Goal: Transaction & Acquisition: Purchase product/service

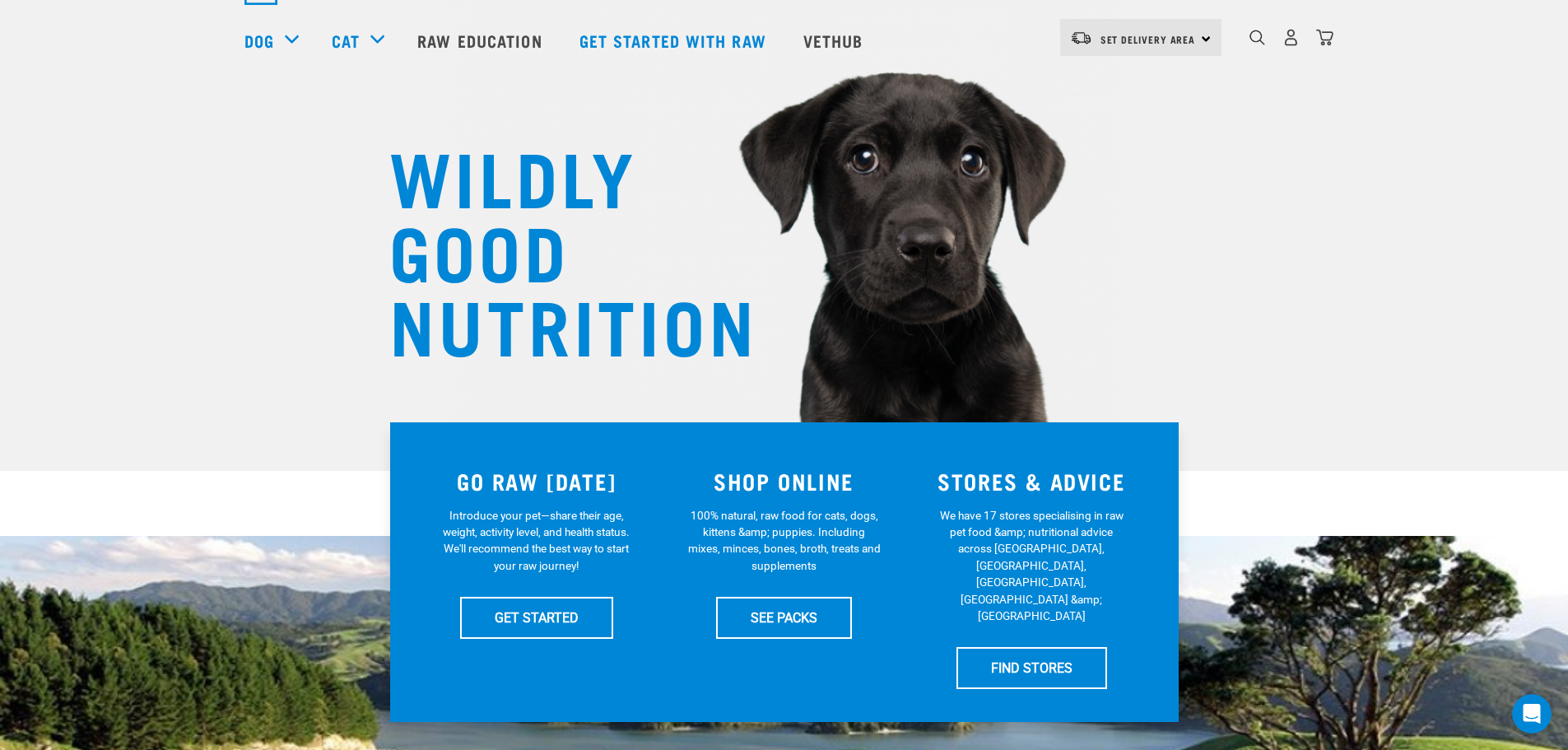
scroll to position [165, 0]
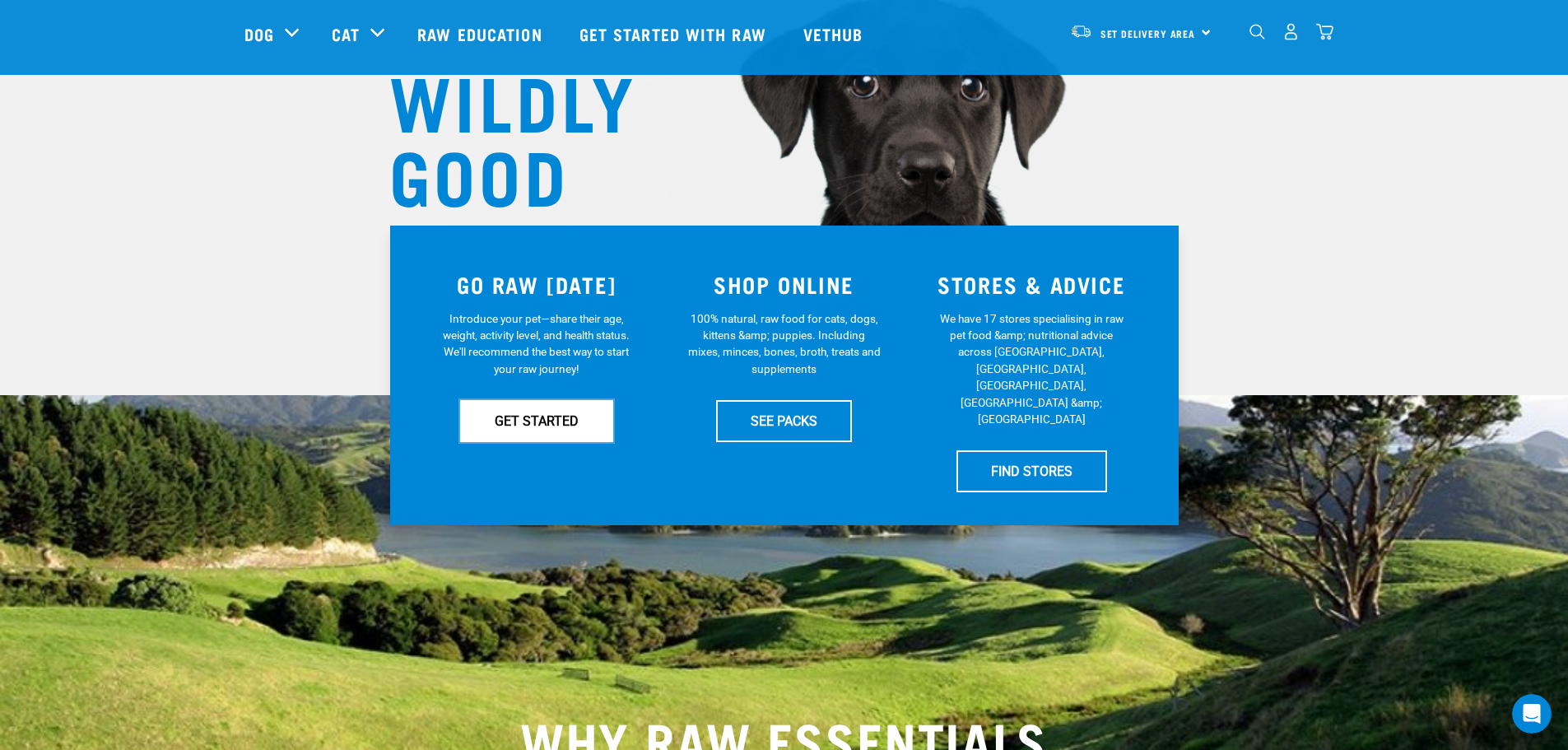
click at [525, 421] on link "GET STARTED" at bounding box center [536, 420] width 153 height 42
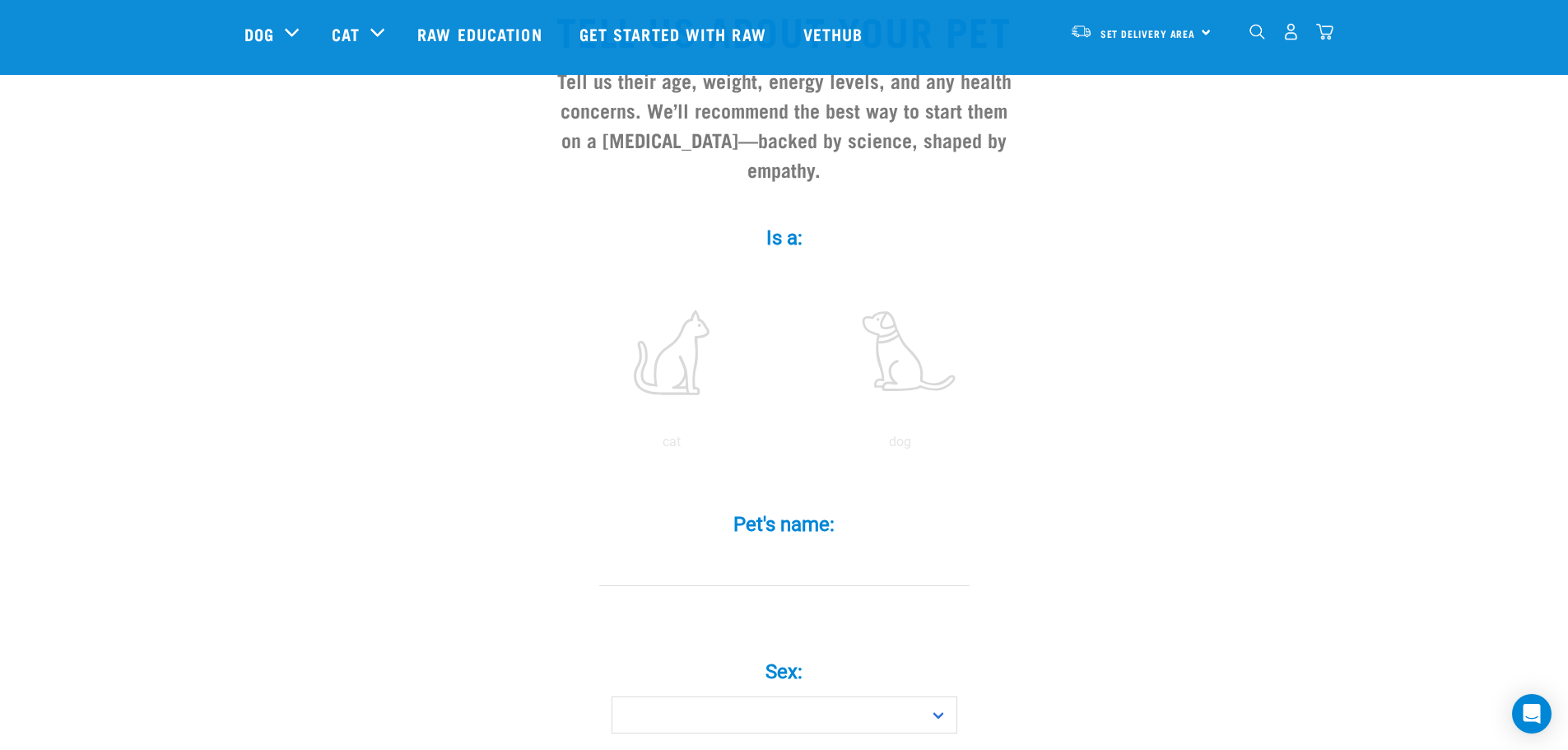
scroll to position [165, 0]
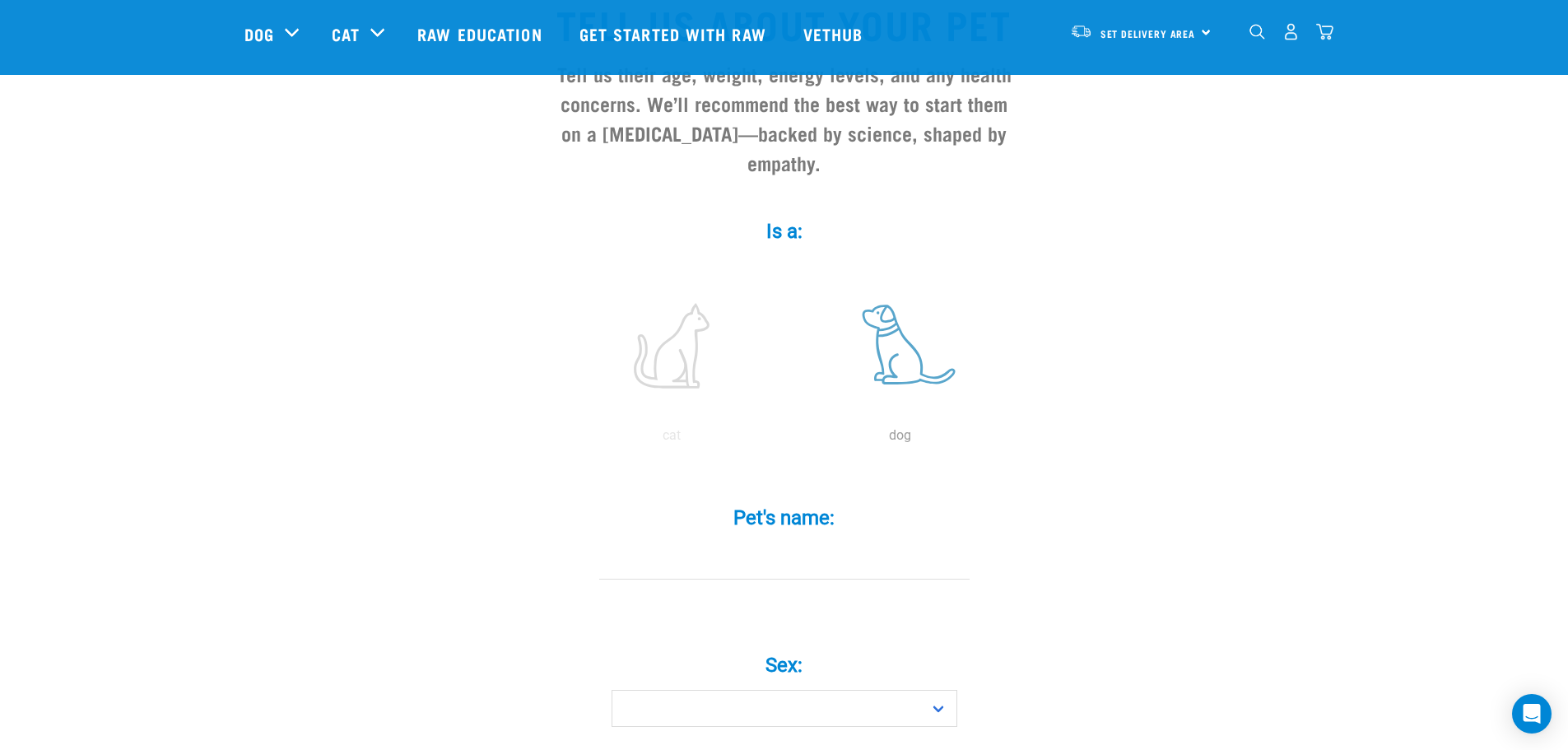
click at [916, 350] on label at bounding box center [900, 345] width 223 height 140
click at [786, 439] on input "radio" at bounding box center [786, 439] width 0 height 0
click at [848, 564] on div "Pet's name: *" at bounding box center [784, 543] width 494 height 121
click at [840, 542] on input "Pet's name: *" at bounding box center [784, 560] width 371 height 37
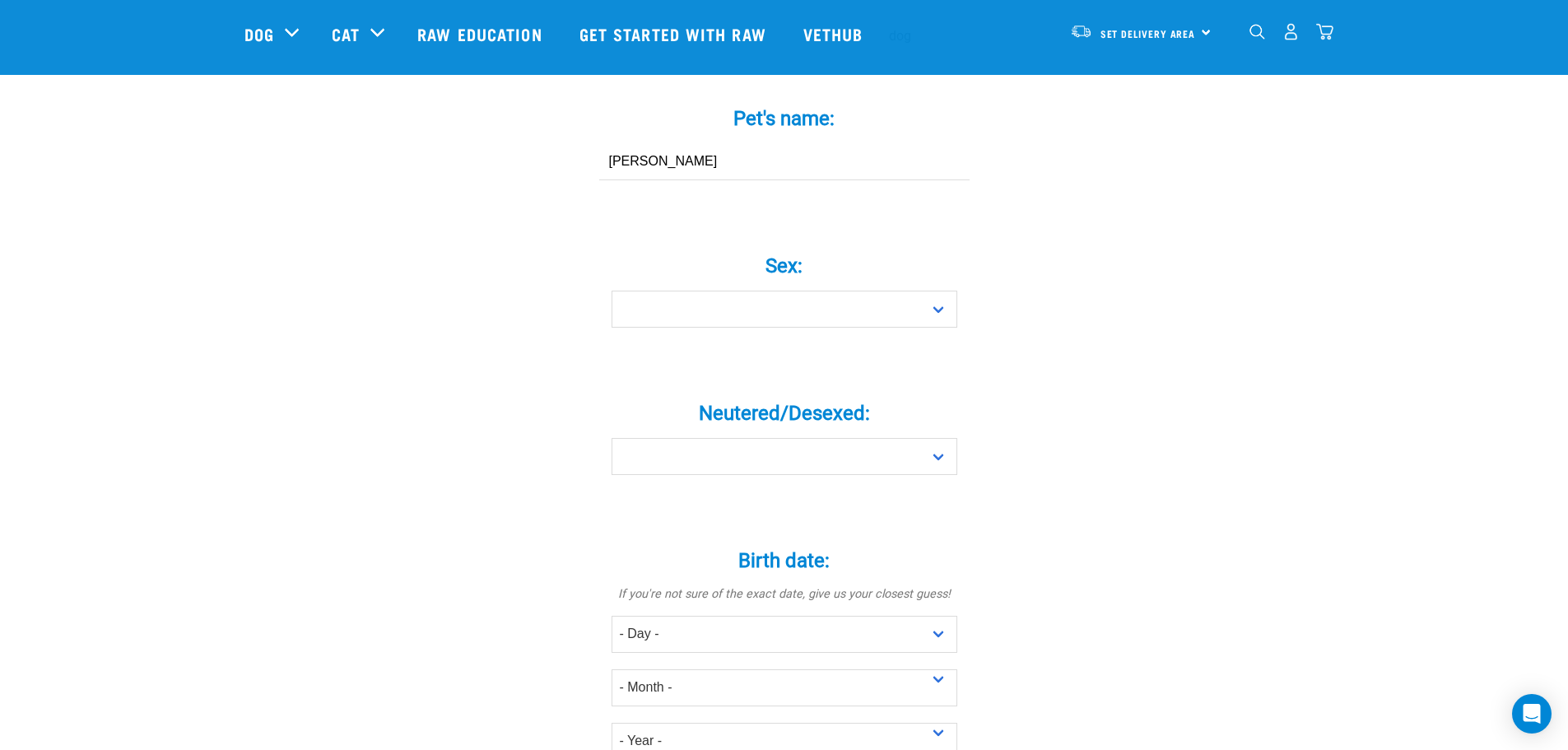
scroll to position [576, 0]
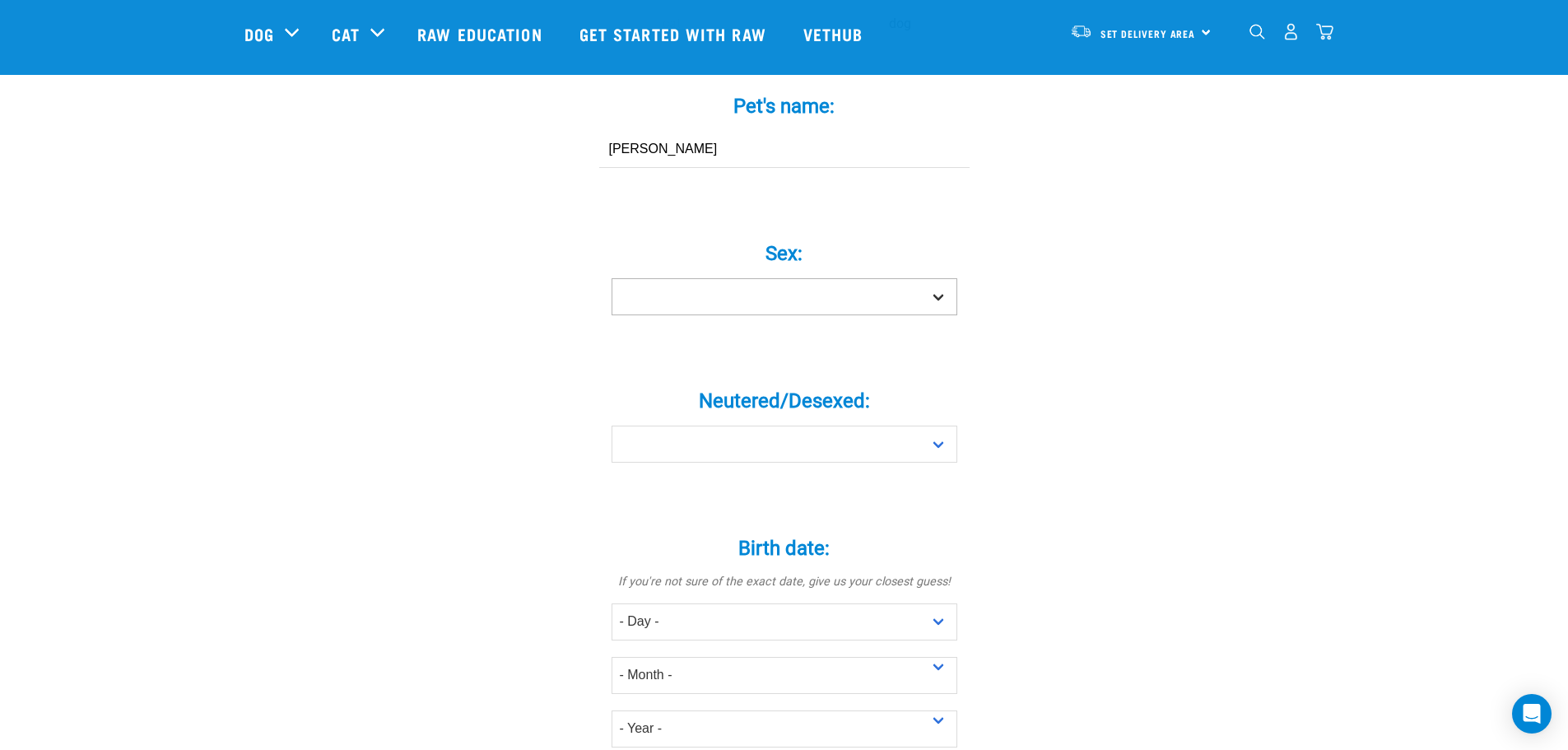
type input "Archie"
click at [922, 278] on select "Boy Girl" at bounding box center [784, 296] width 346 height 37
select select "boy"
click at [612, 278] on select "Boy Girl" at bounding box center [784, 296] width 346 height 37
click at [912, 426] on select "Yes No" at bounding box center [784, 444] width 346 height 37
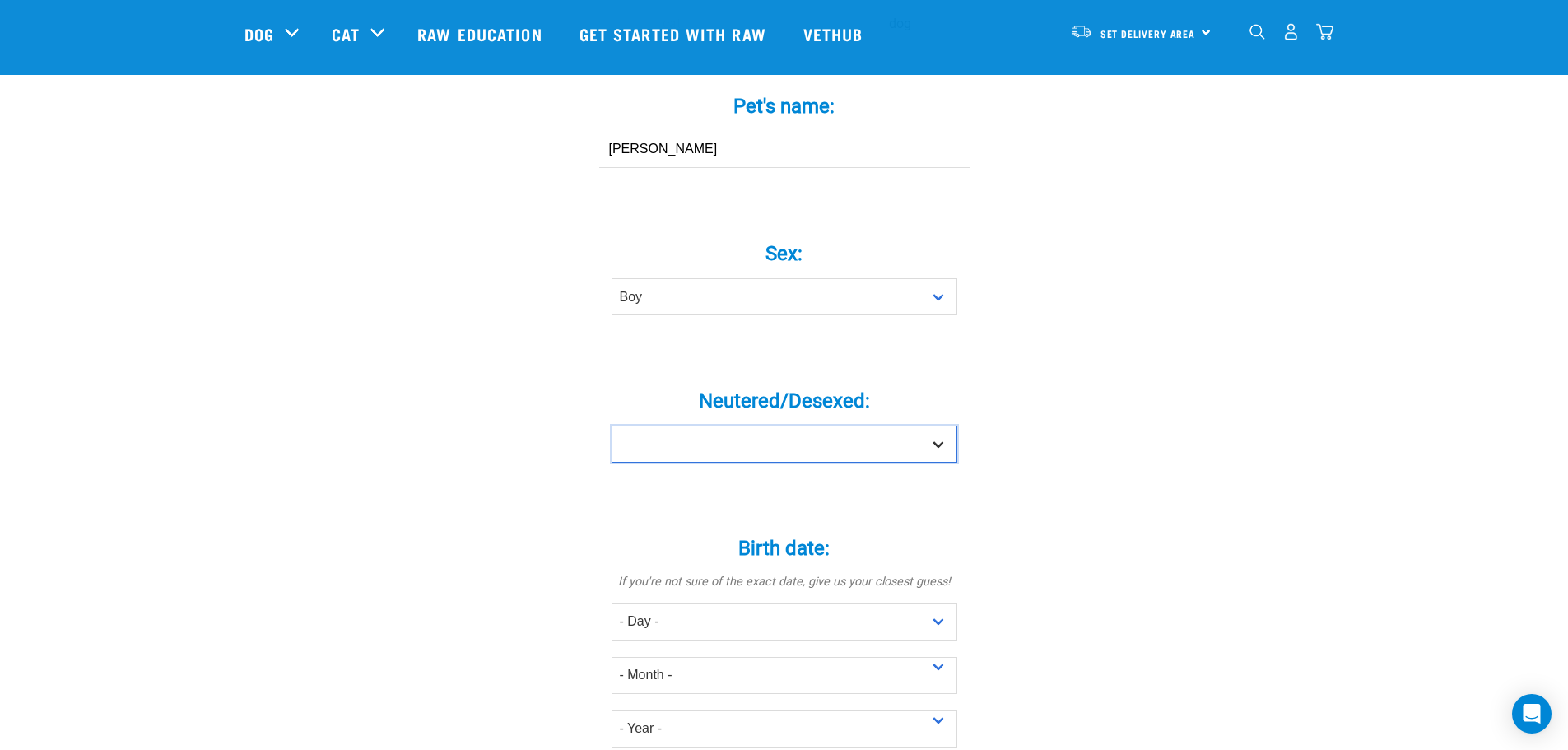
select select "no"
click at [612, 426] on select "Yes No" at bounding box center [784, 444] width 346 height 37
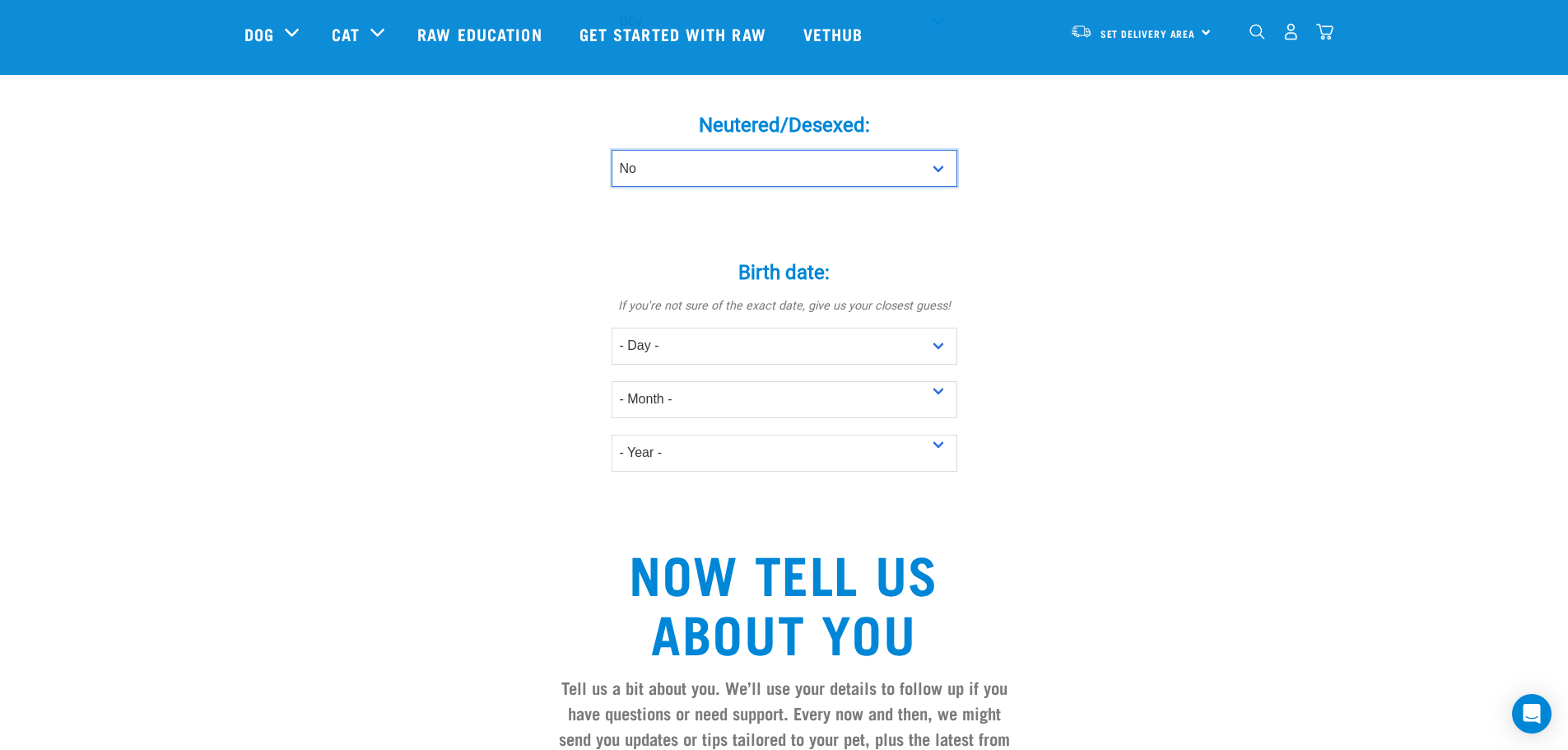
scroll to position [987, 0]
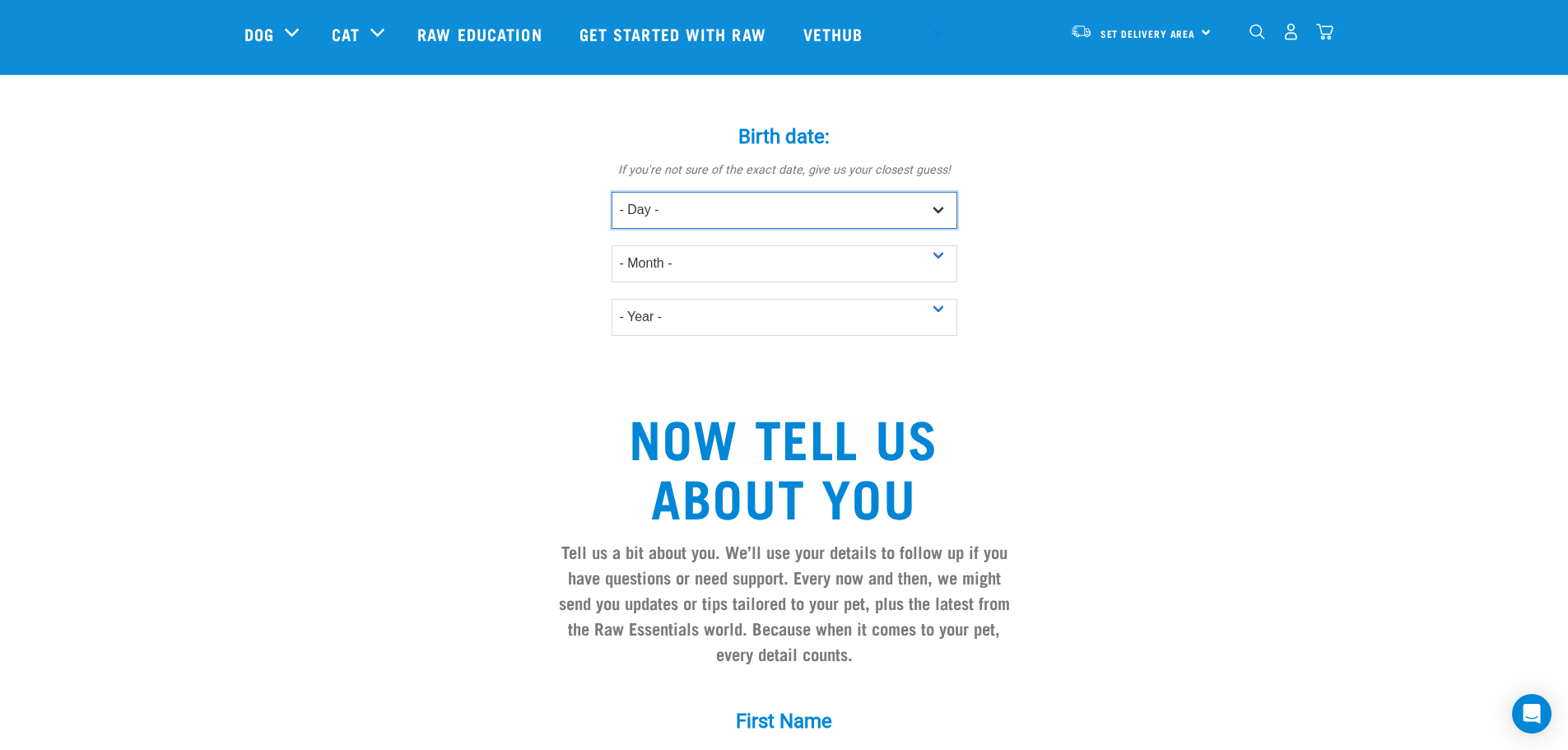
click at [915, 192] on select "- Day - 1 2 3 4 5 6 7 8 9 10 11 12 13 14 15 16 17 18 19 20 21 22 23 24 25 26 27" at bounding box center [784, 210] width 346 height 37
select select "12"
click at [612, 192] on select "- Day - 1 2 3 4 5 6 7 8 9 10 11 12 13 14 15 16 17 18 19 20 21 22 23 24 25 26 27" at bounding box center [784, 210] width 346 height 37
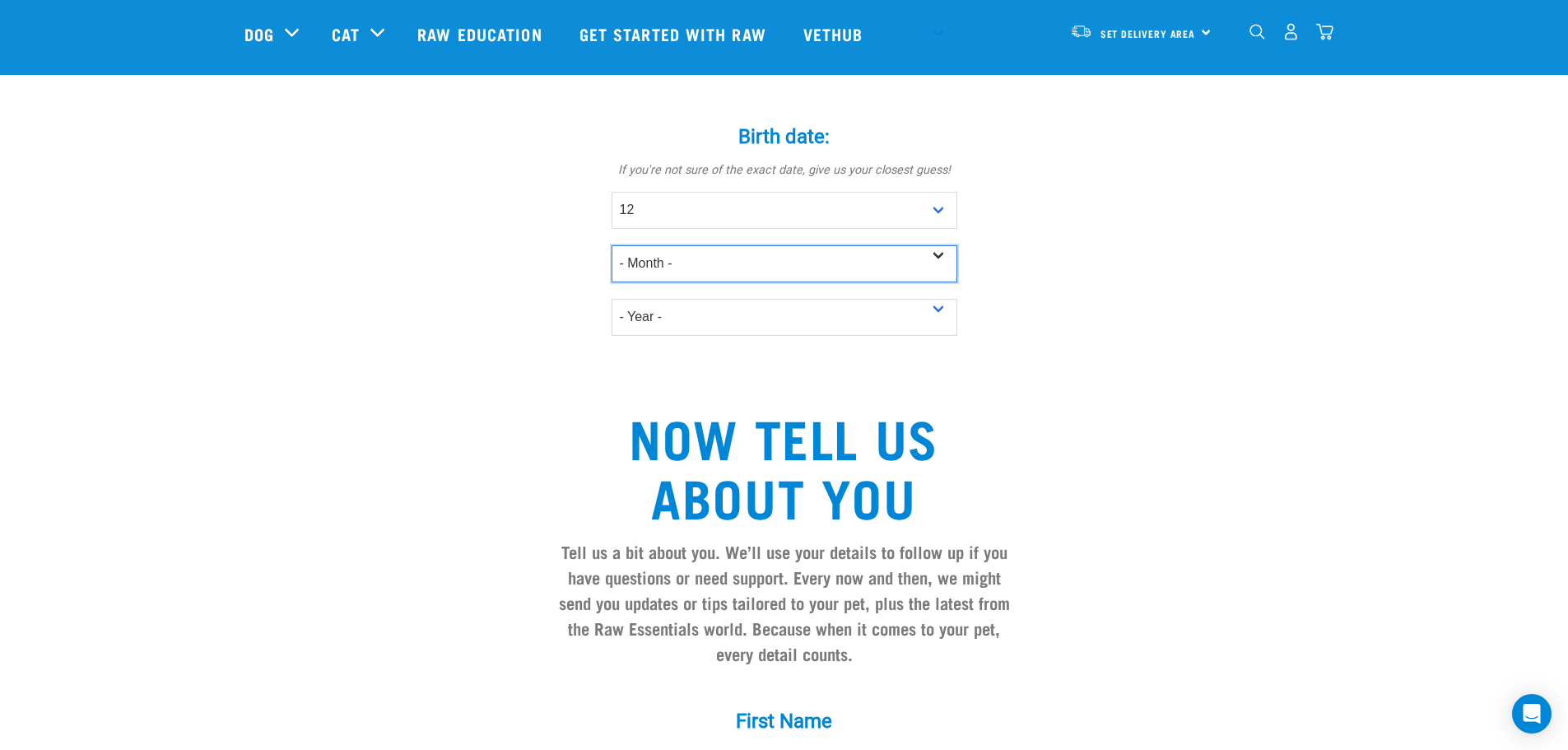
click at [794, 245] on select "- Month - January February March April May June July August September October N…" at bounding box center [784, 263] width 346 height 37
select select "May"
click at [612, 245] on select "- Month - January February March April May June July August September October N…" at bounding box center [784, 263] width 346 height 37
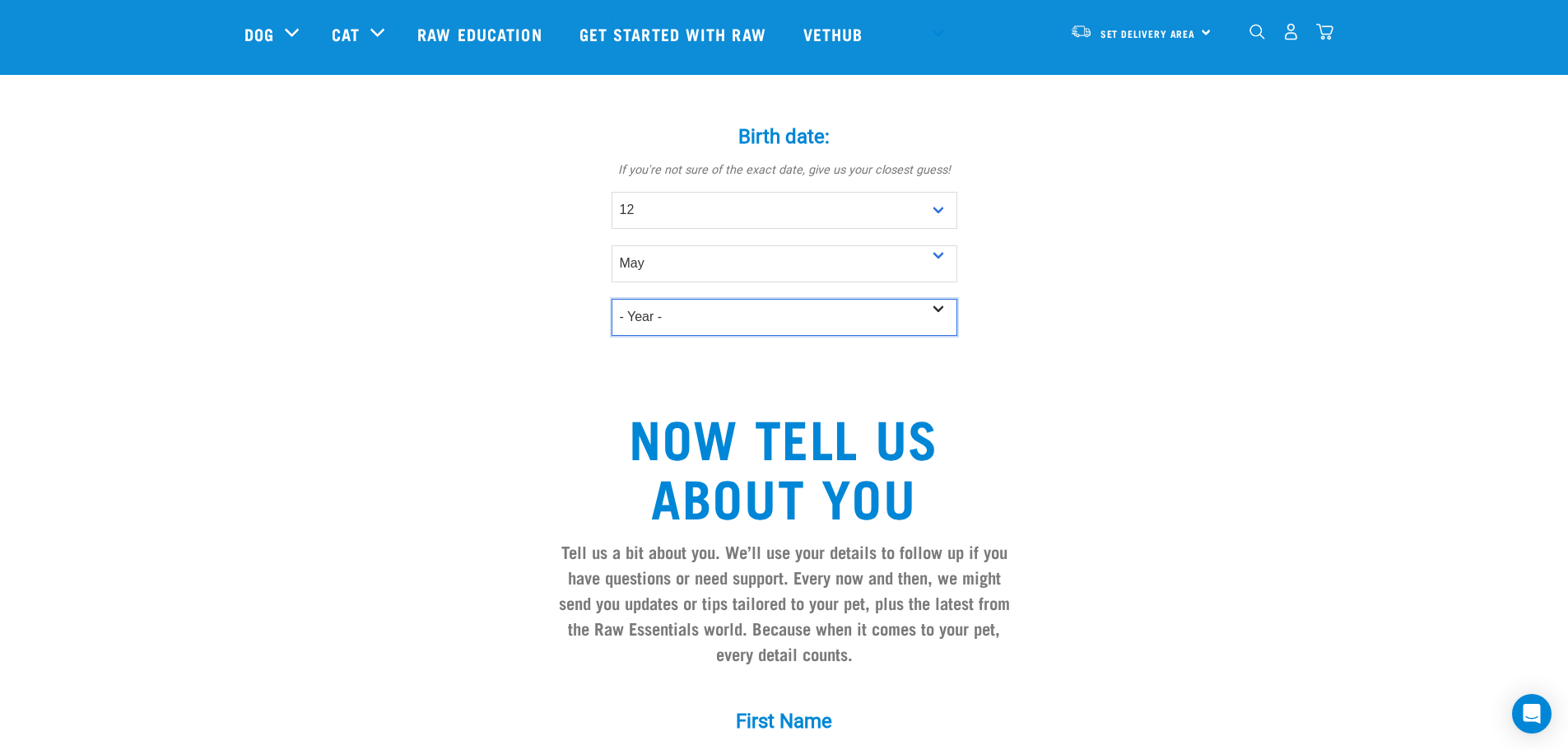
click at [784, 299] on select "- Year - 2025 2024 2023 2022 2021 2020 2019 2018 2017 2016 2015 2014 2013 2012" at bounding box center [784, 317] width 346 height 37
select select "2025"
click at [612, 299] on select "- Year - 2025 2024 2023 2022 2021 2020 2019 2018 2017 2016 2015 2014 2013 2012" at bounding box center [784, 317] width 346 height 37
click at [1156, 376] on div "Tell us about your pet Tell us their age, weight, energy levels, and any health…" at bounding box center [783, 127] width 1079 height 1963
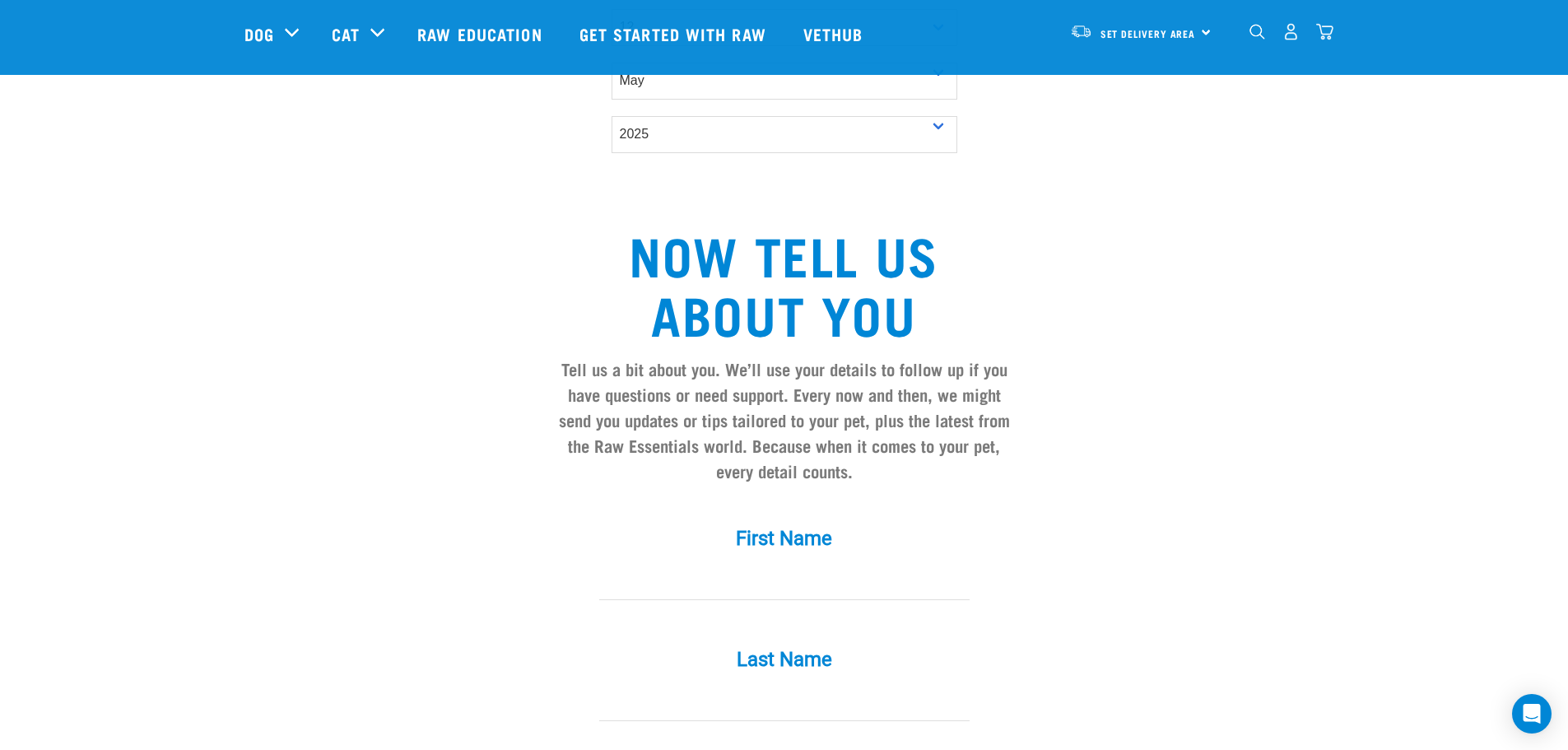
scroll to position [1398, 0]
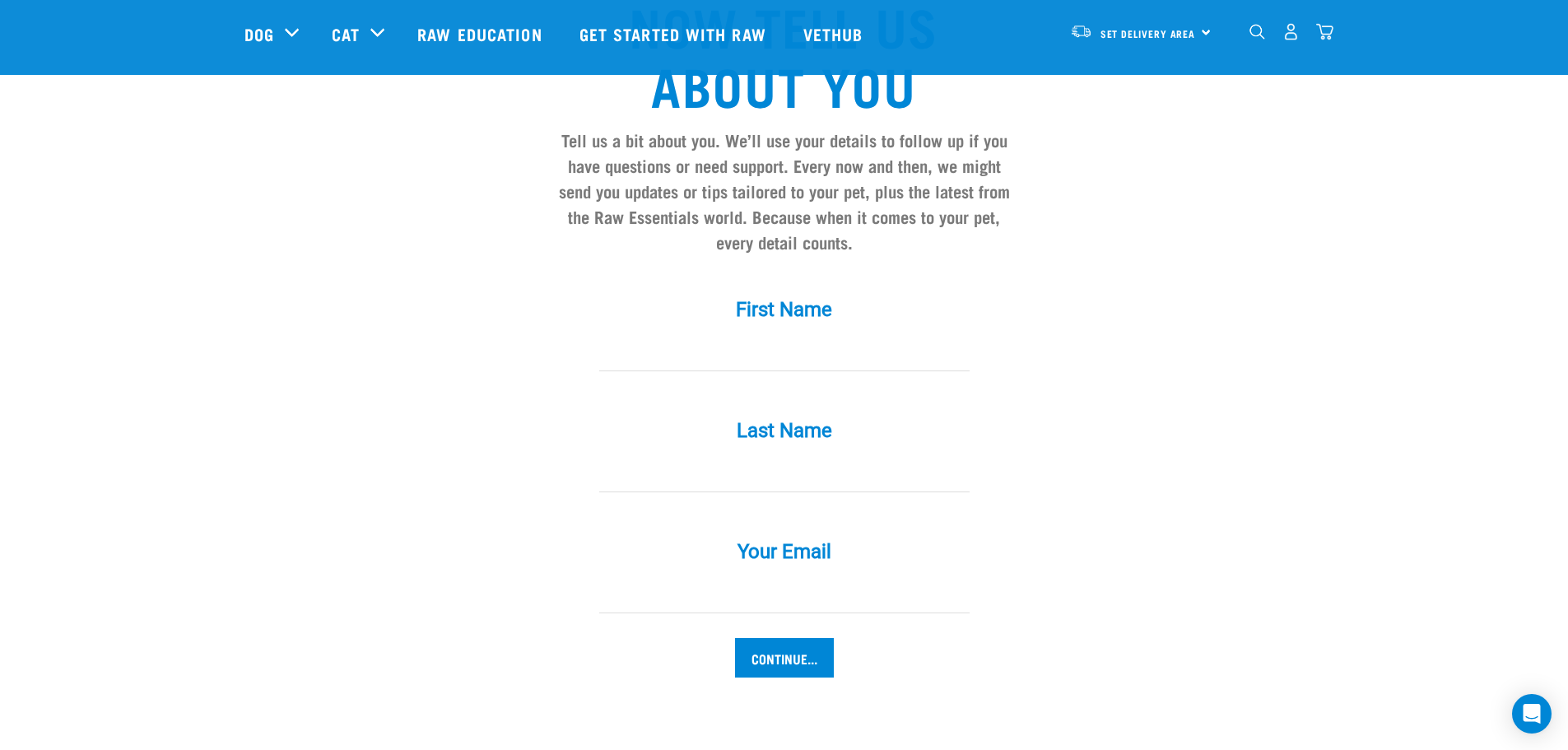
click at [832, 334] on input "First Name *" at bounding box center [784, 352] width 371 height 37
type input "Anna"
type input "McNaughton"
type input "[EMAIL_ADDRESS][PERSON_NAME][DOMAIN_NAME]"
click at [776, 638] on input "Continue..." at bounding box center [784, 657] width 99 height 40
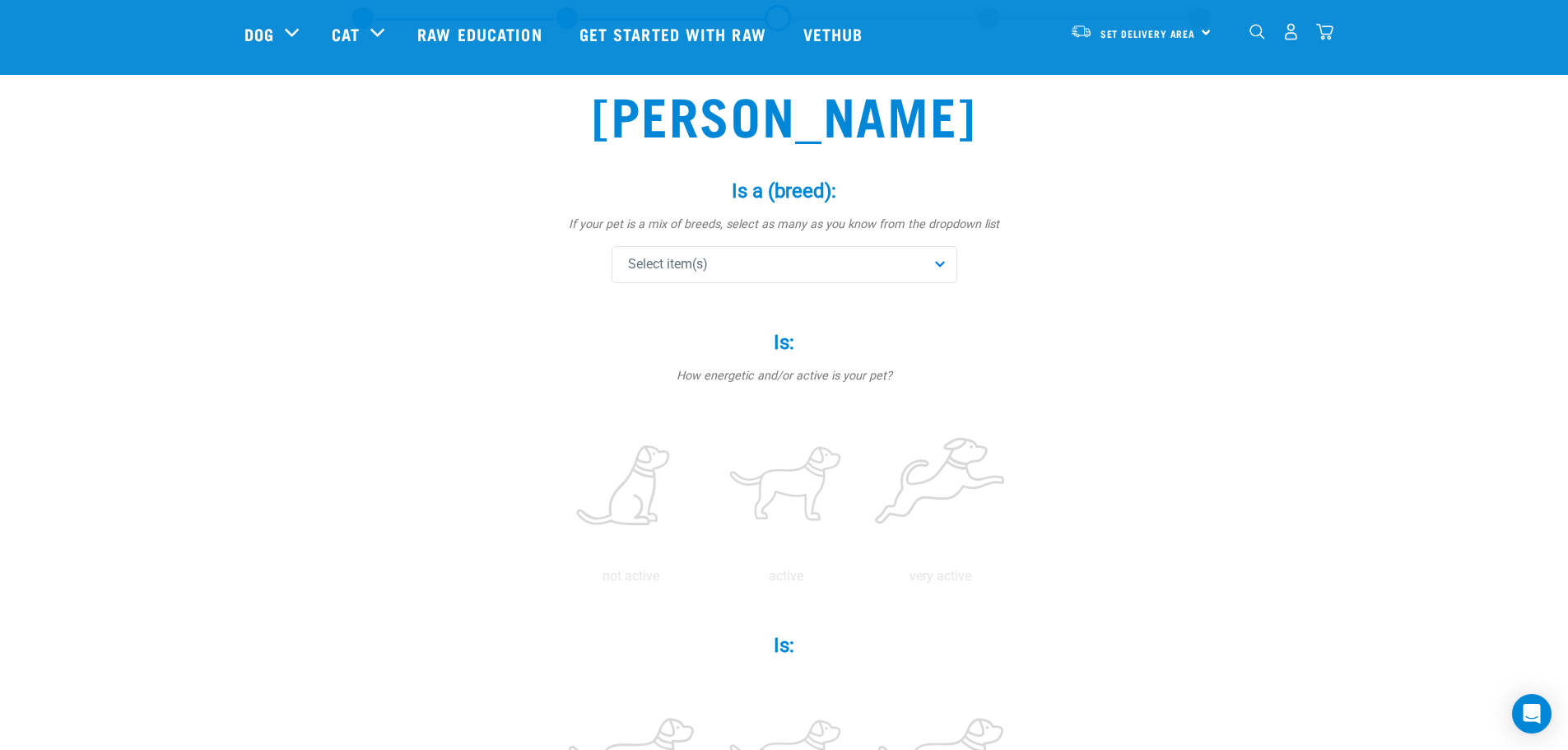
scroll to position [82, 0]
click at [882, 256] on div "Select item(s)" at bounding box center [784, 263] width 346 height 37
click at [716, 311] on input "text" at bounding box center [784, 309] width 338 height 37
type input "king"
click at [630, 342] on span at bounding box center [632, 345] width 14 height 14
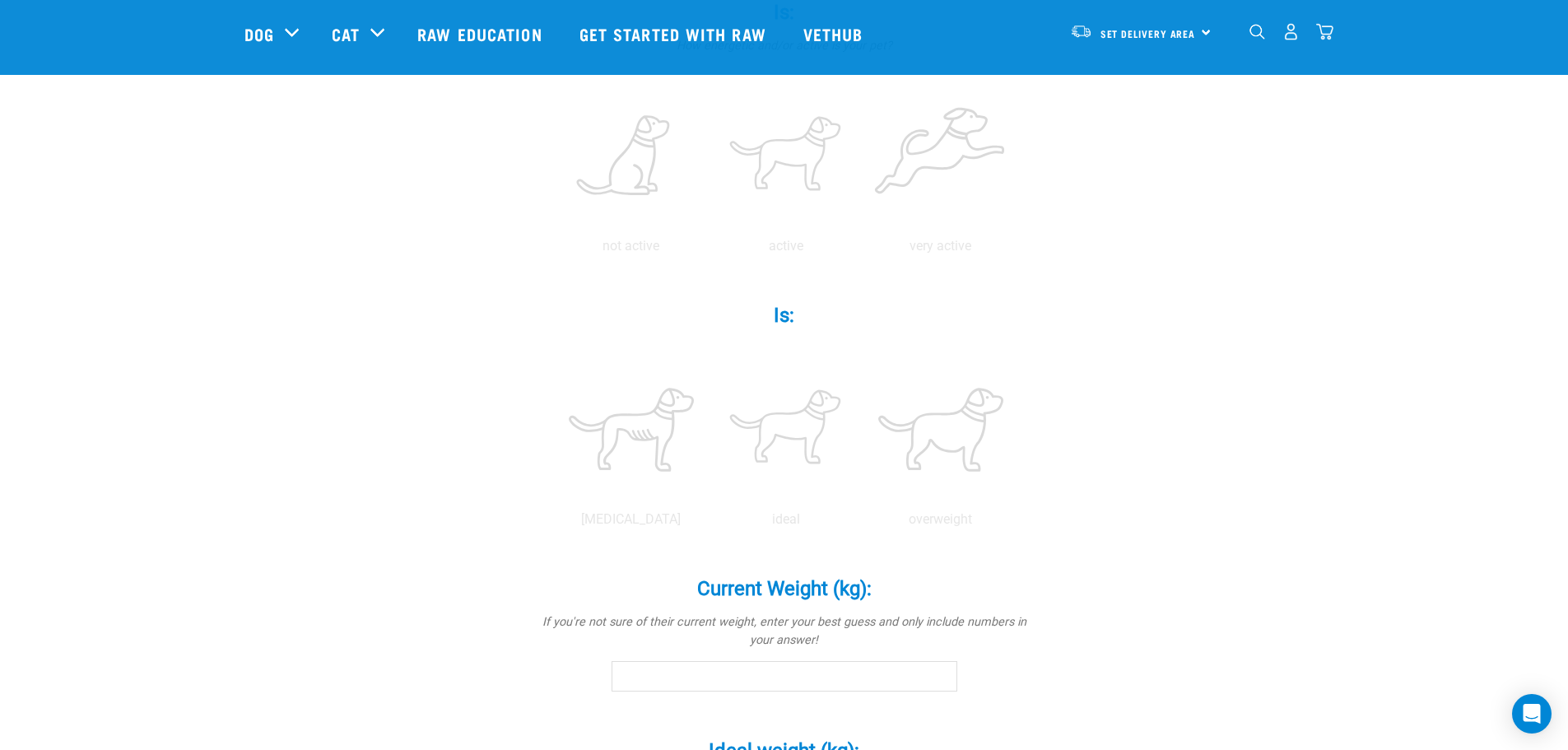
scroll to position [165, 0]
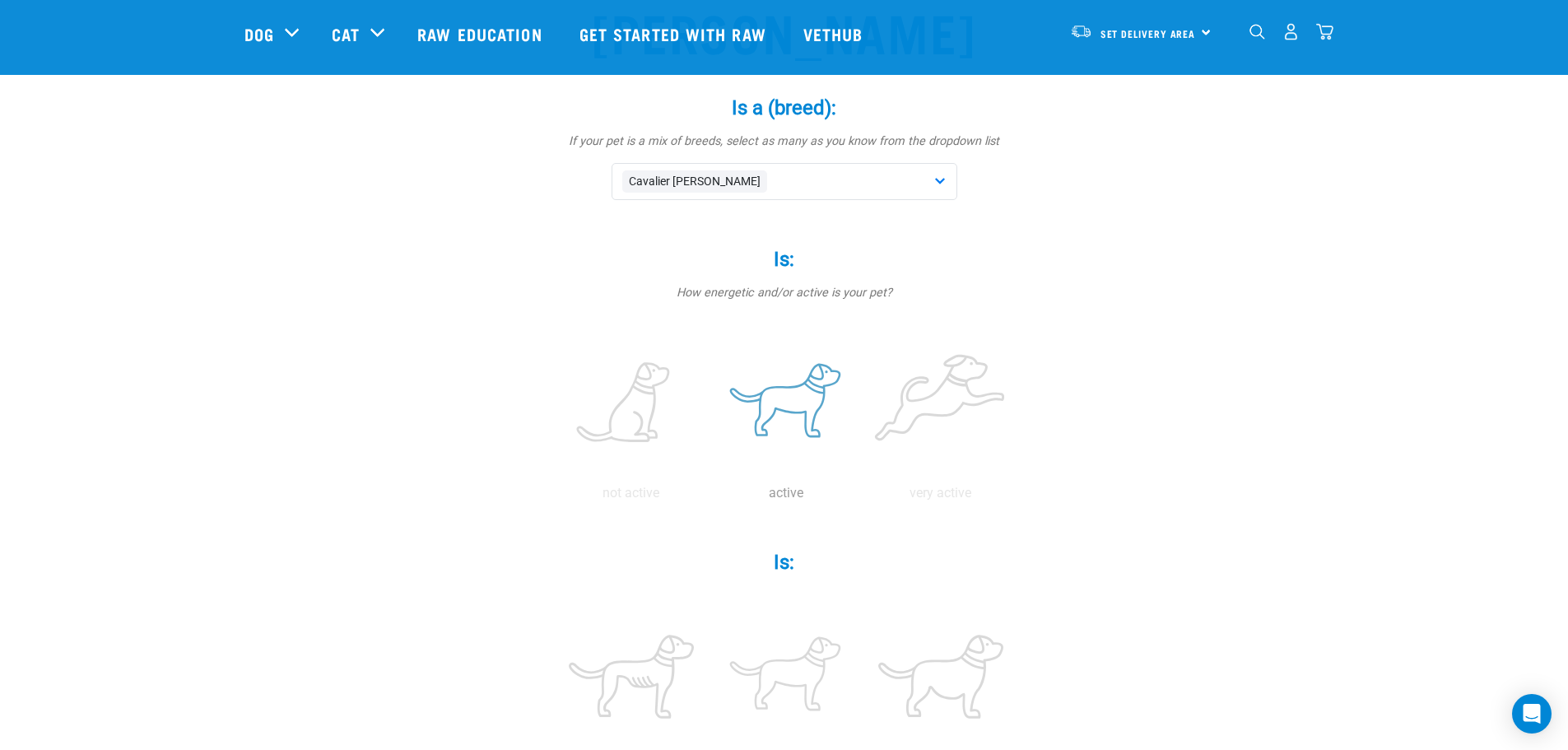
click at [804, 409] on label at bounding box center [785, 403] width 148 height 140
click at [709, 497] on input "radio" at bounding box center [709, 497] width 0 height 0
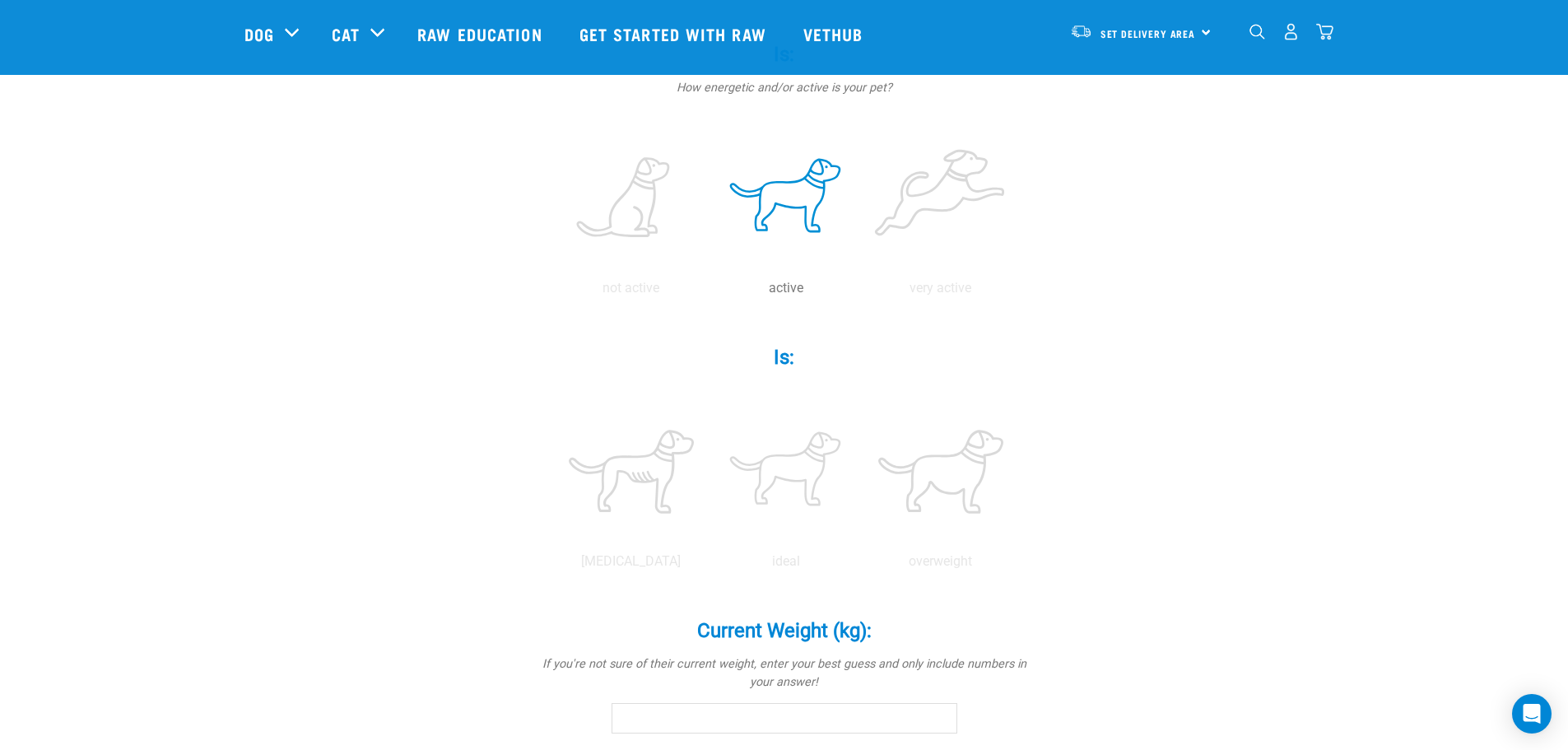
scroll to position [494, 0]
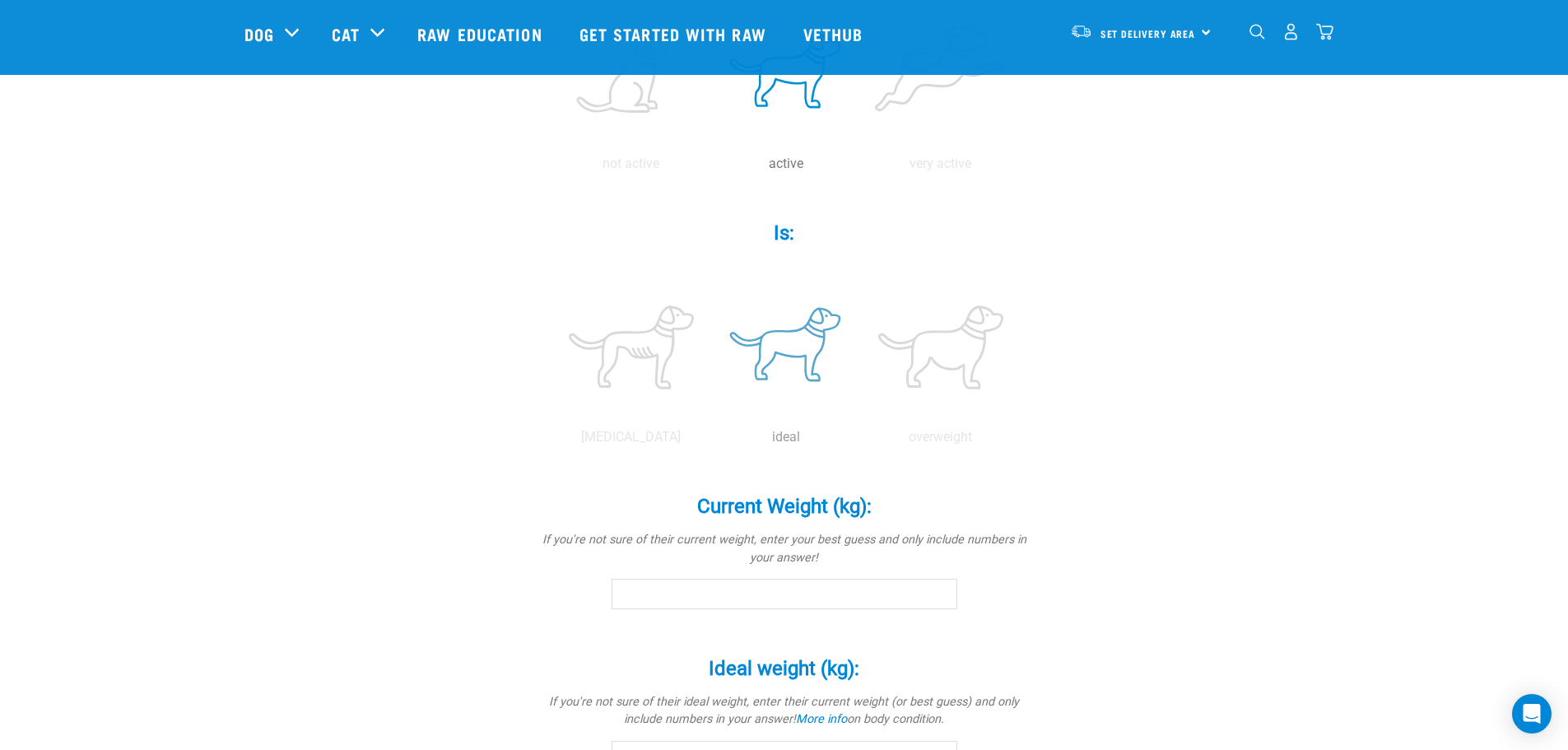
click at [837, 354] on label at bounding box center [785, 347] width 148 height 140
click at [709, 441] on input "radio" at bounding box center [709, 441] width 0 height 0
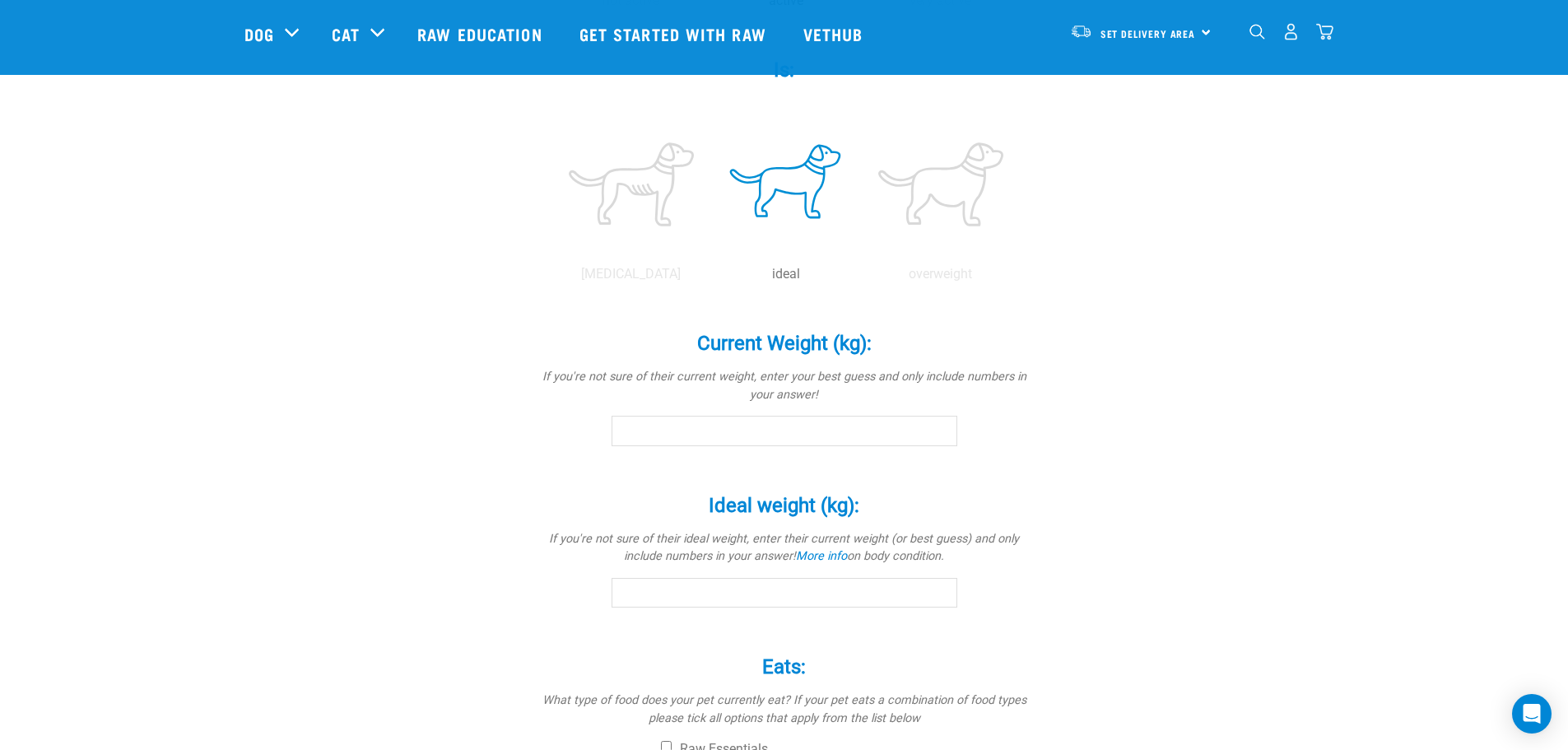
scroll to position [658, 0]
click at [853, 424] on input "Current Weight (kg): *" at bounding box center [784, 429] width 346 height 30
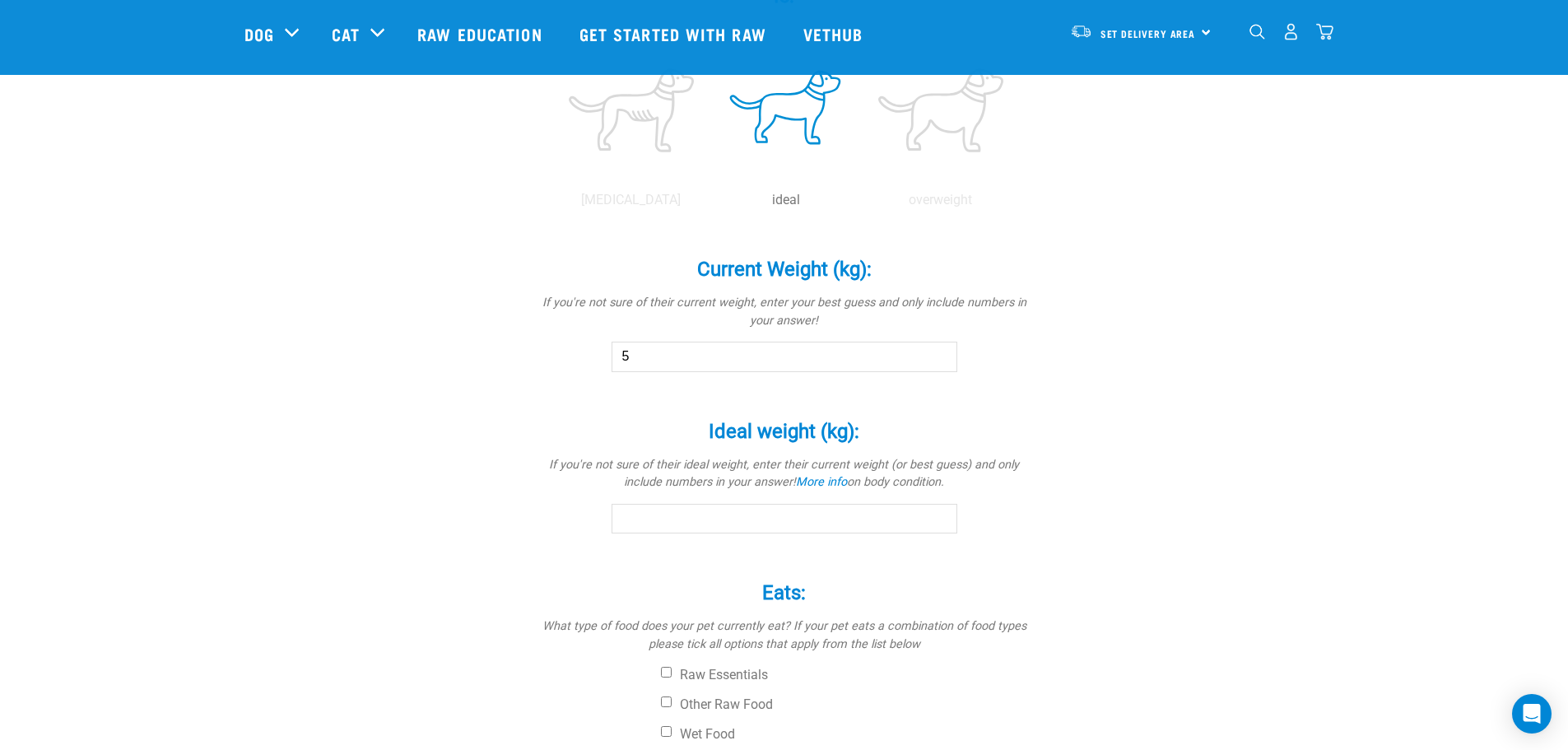
scroll to position [823, 0]
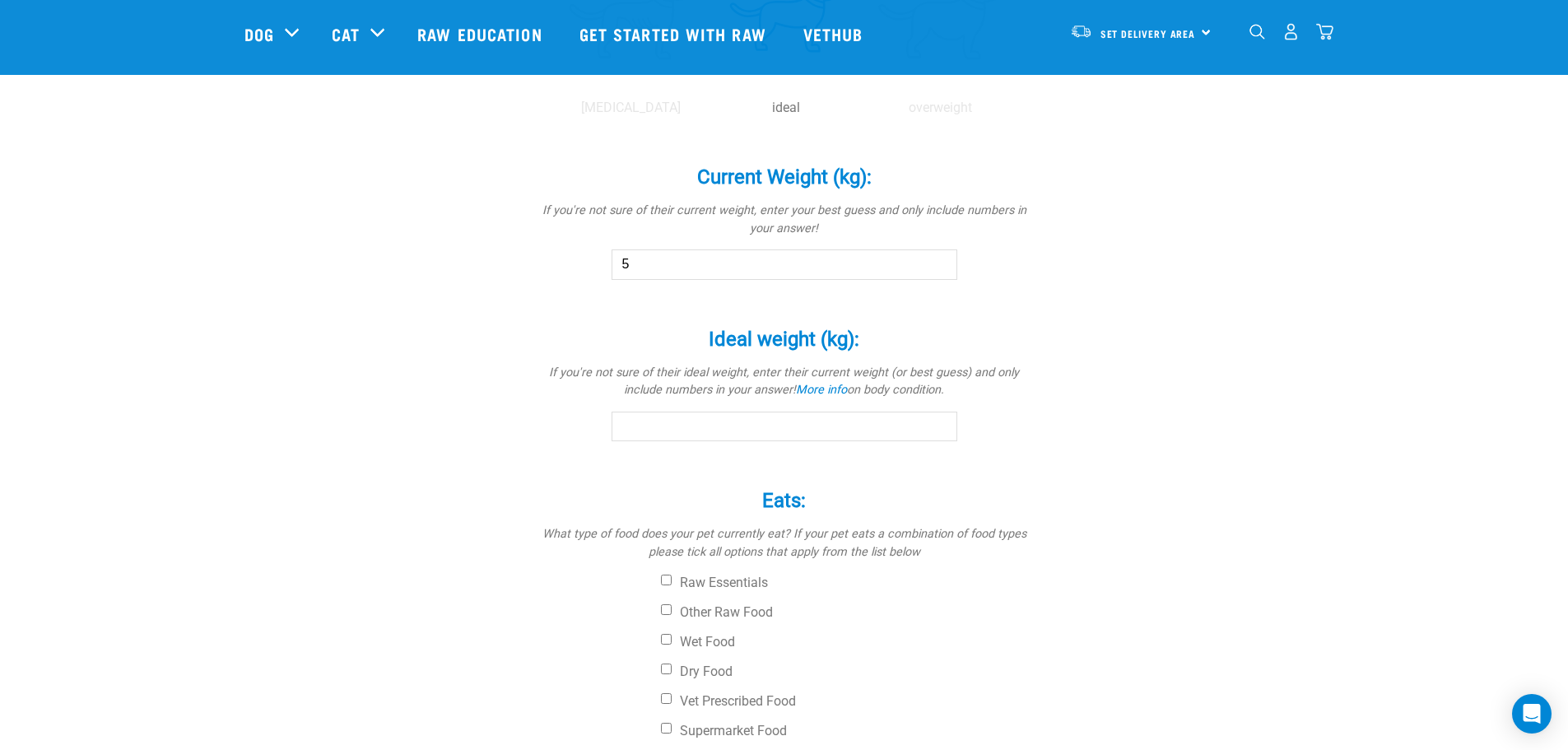
type input "5"
click at [849, 426] on input "Ideal weight (kg): *" at bounding box center [784, 426] width 346 height 30
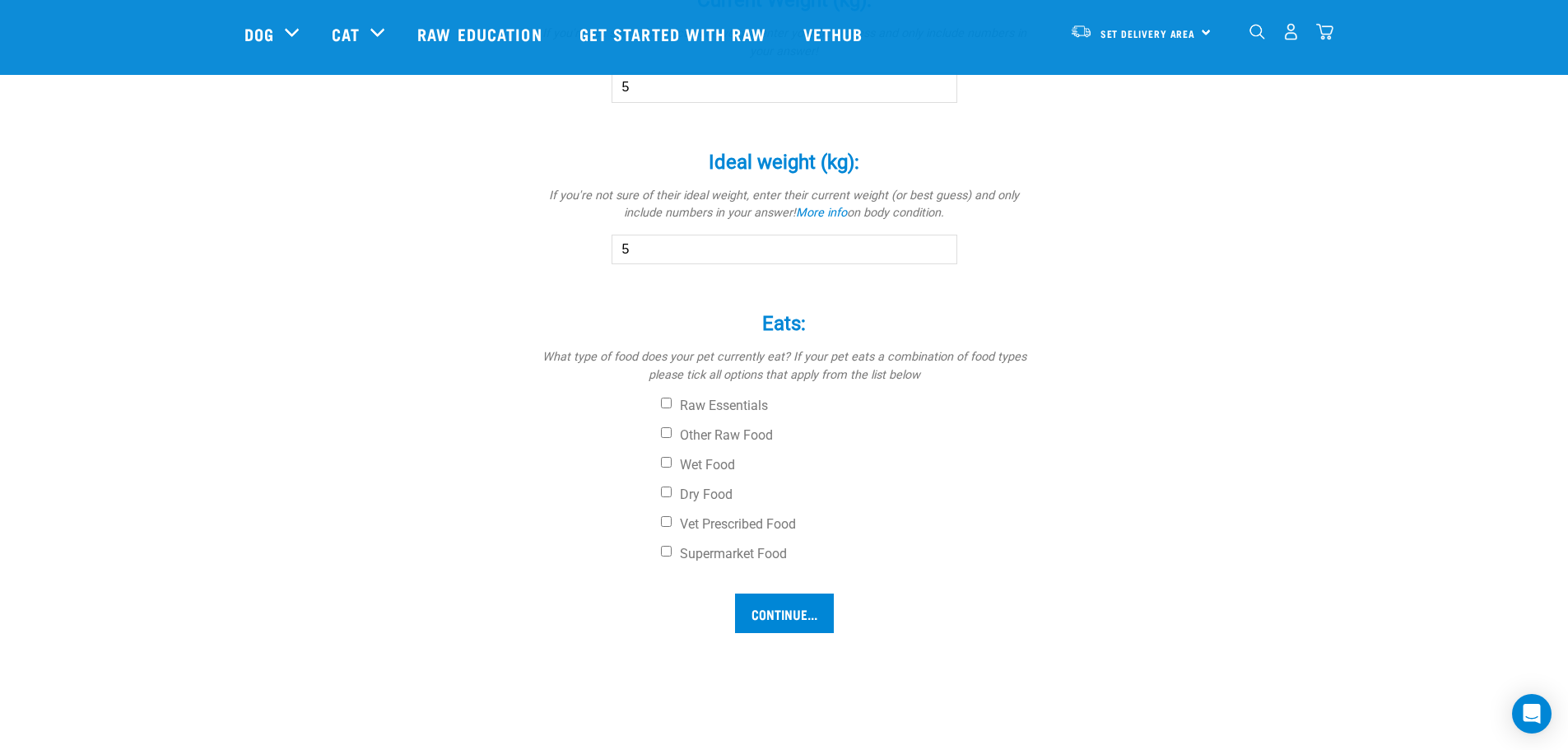
scroll to position [1152, 0]
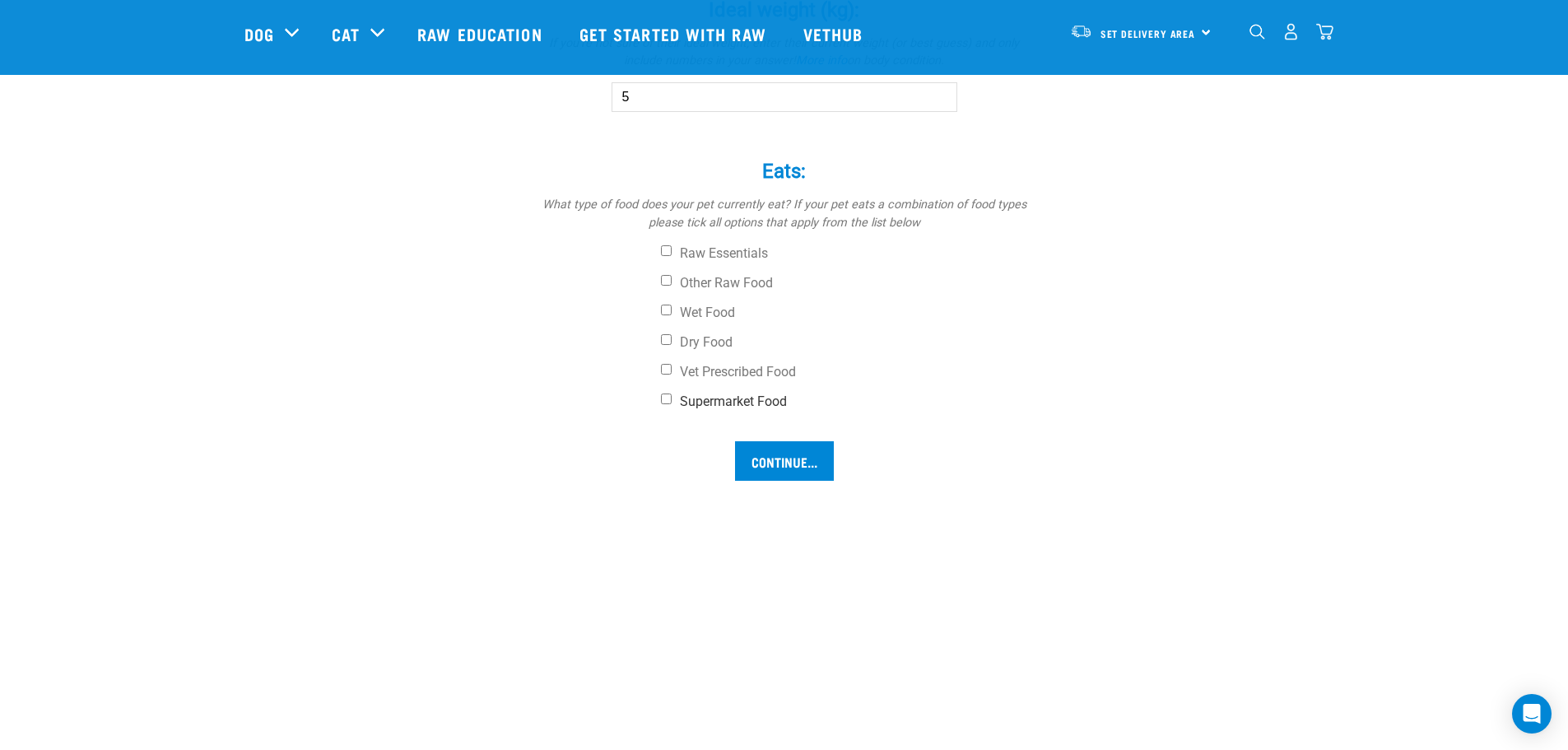
type input "5"
click at [670, 395] on input "Supermarket Food" at bounding box center [666, 398] width 11 height 11
checkbox input "true"
click at [665, 278] on input "Other Raw Food" at bounding box center [666, 280] width 11 height 11
checkbox input "true"
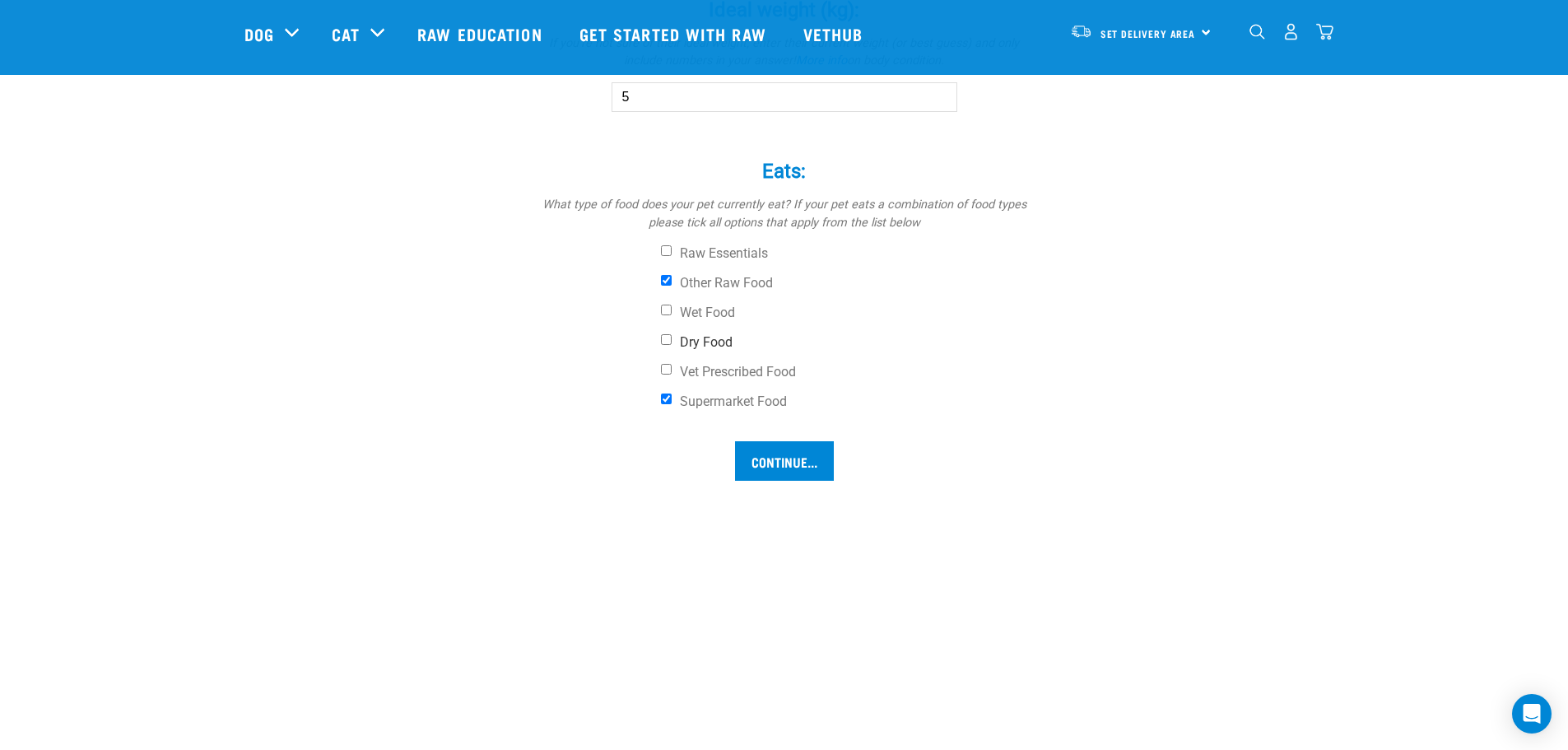
click at [666, 337] on input "Dry Food" at bounding box center [666, 339] width 11 height 11
checkbox input "true"
drag, startPoint x: 790, startPoint y: 458, endPoint x: 920, endPoint y: 433, distance: 132.4
click at [790, 459] on input "Continue..." at bounding box center [784, 461] width 99 height 40
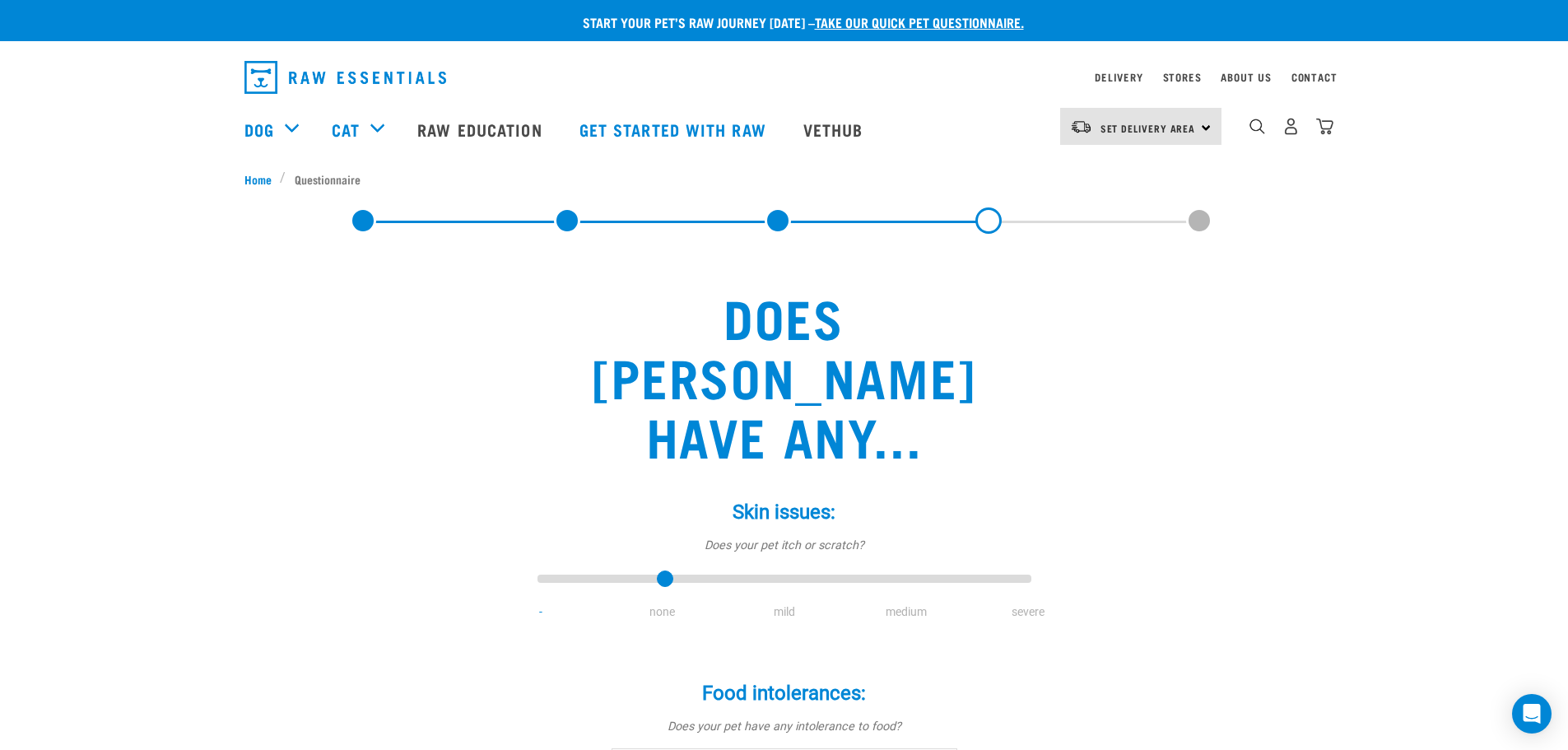
type input "1"
click at [659, 568] on input "range" at bounding box center [784, 580] width 494 height 23
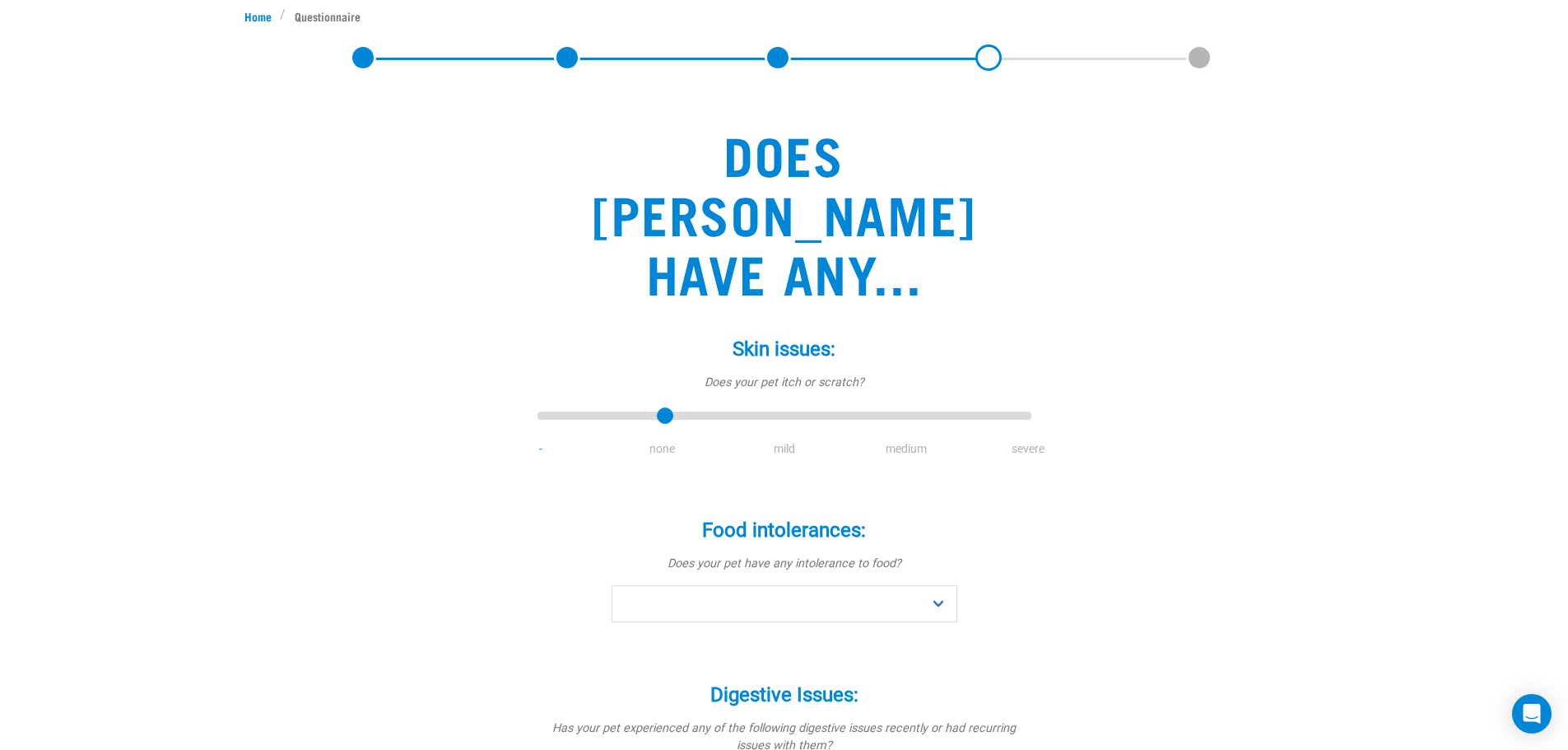
scroll to position [329, 0]
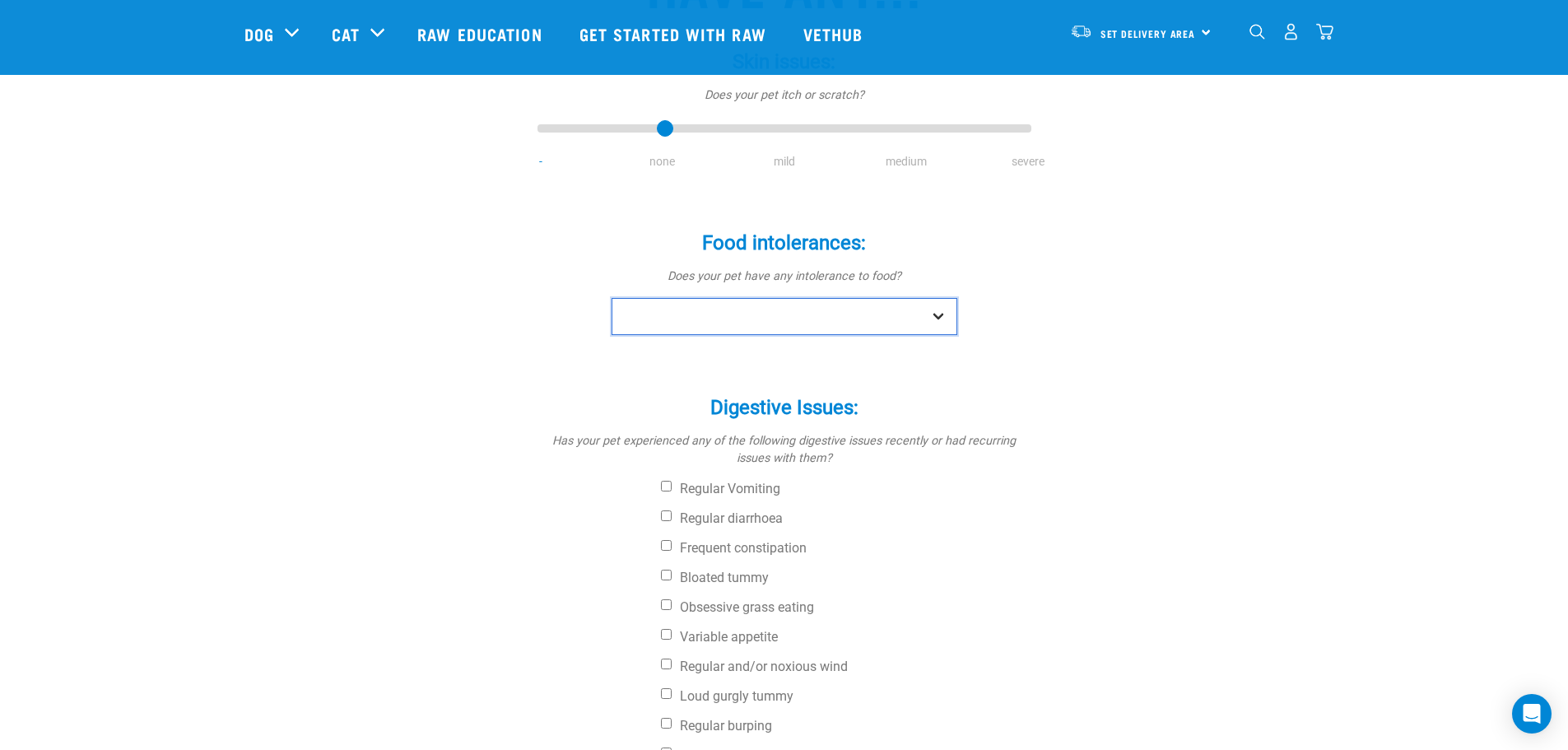
click at [907, 298] on select "No Yes" at bounding box center [784, 316] width 346 height 37
select select "no"
click at [612, 298] on select "No Yes" at bounding box center [784, 316] width 346 height 37
click at [665, 747] on input "None" at bounding box center [666, 752] width 11 height 11
checkbox input "true"
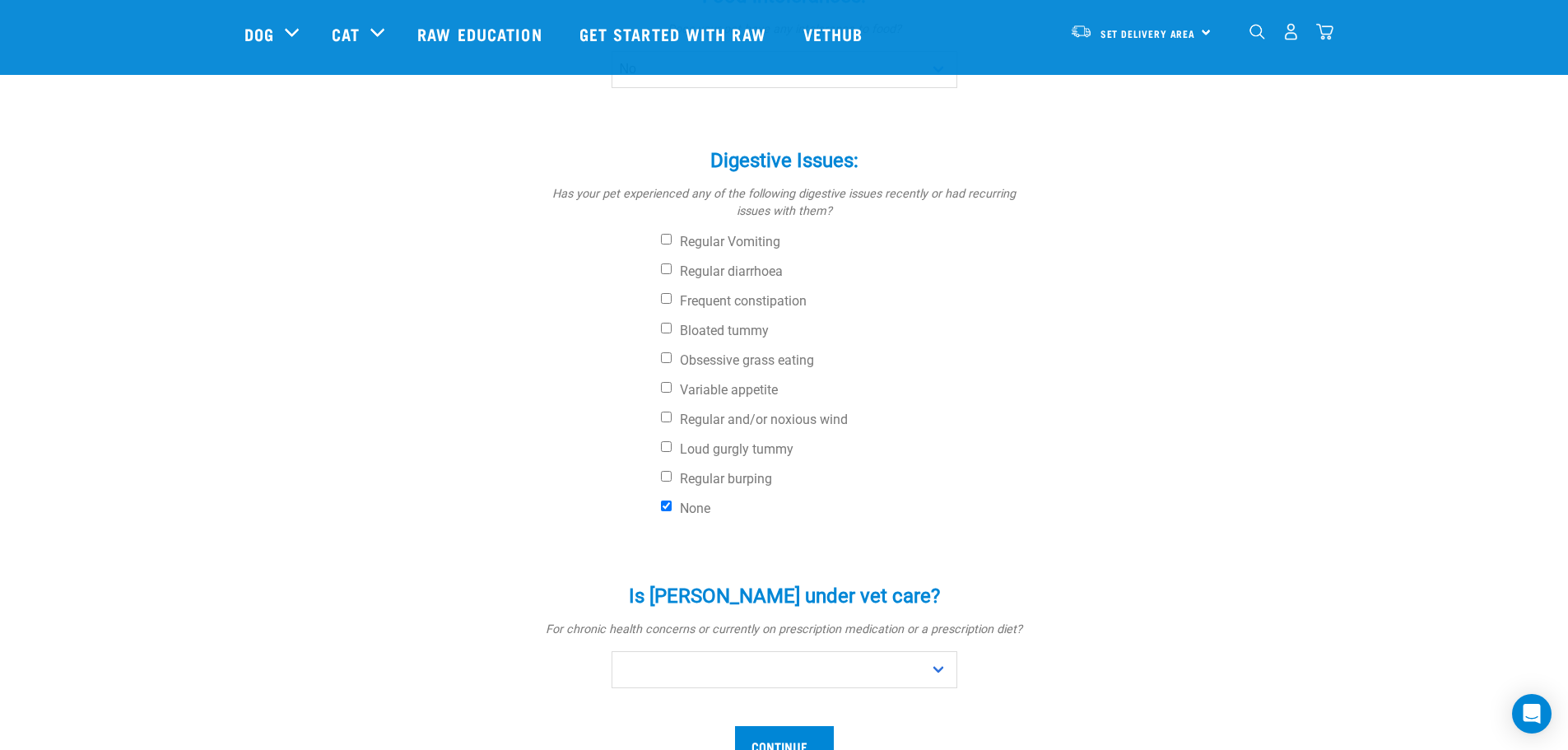
scroll to position [740, 0]
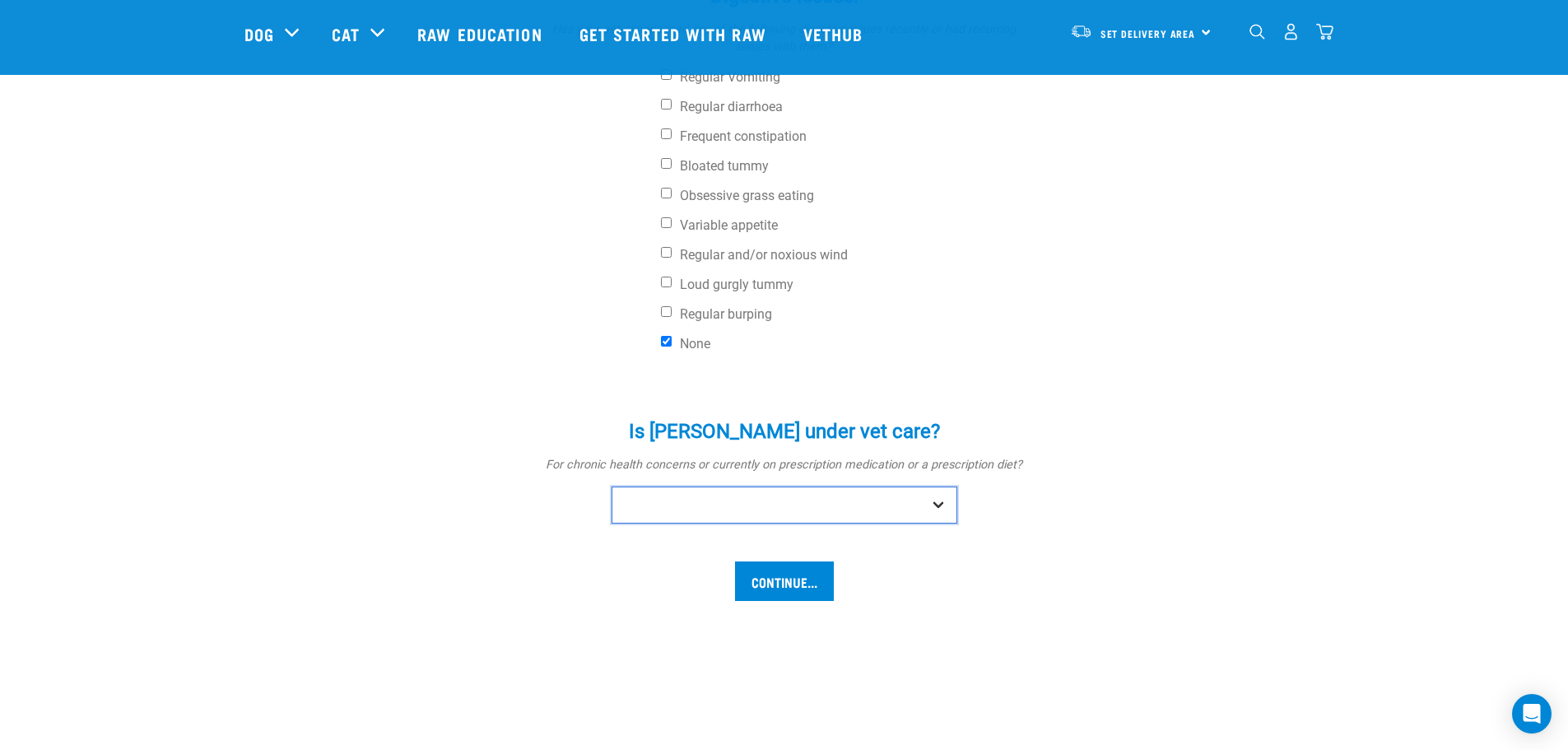
click at [914, 486] on select "No Yes" at bounding box center [784, 504] width 346 height 37
select select "no"
click at [612, 486] on select "No Yes" at bounding box center [784, 504] width 346 height 37
drag, startPoint x: 777, startPoint y: 523, endPoint x: 1011, endPoint y: 514, distance: 234.2
click at [777, 561] on input "Continue..." at bounding box center [784, 581] width 99 height 40
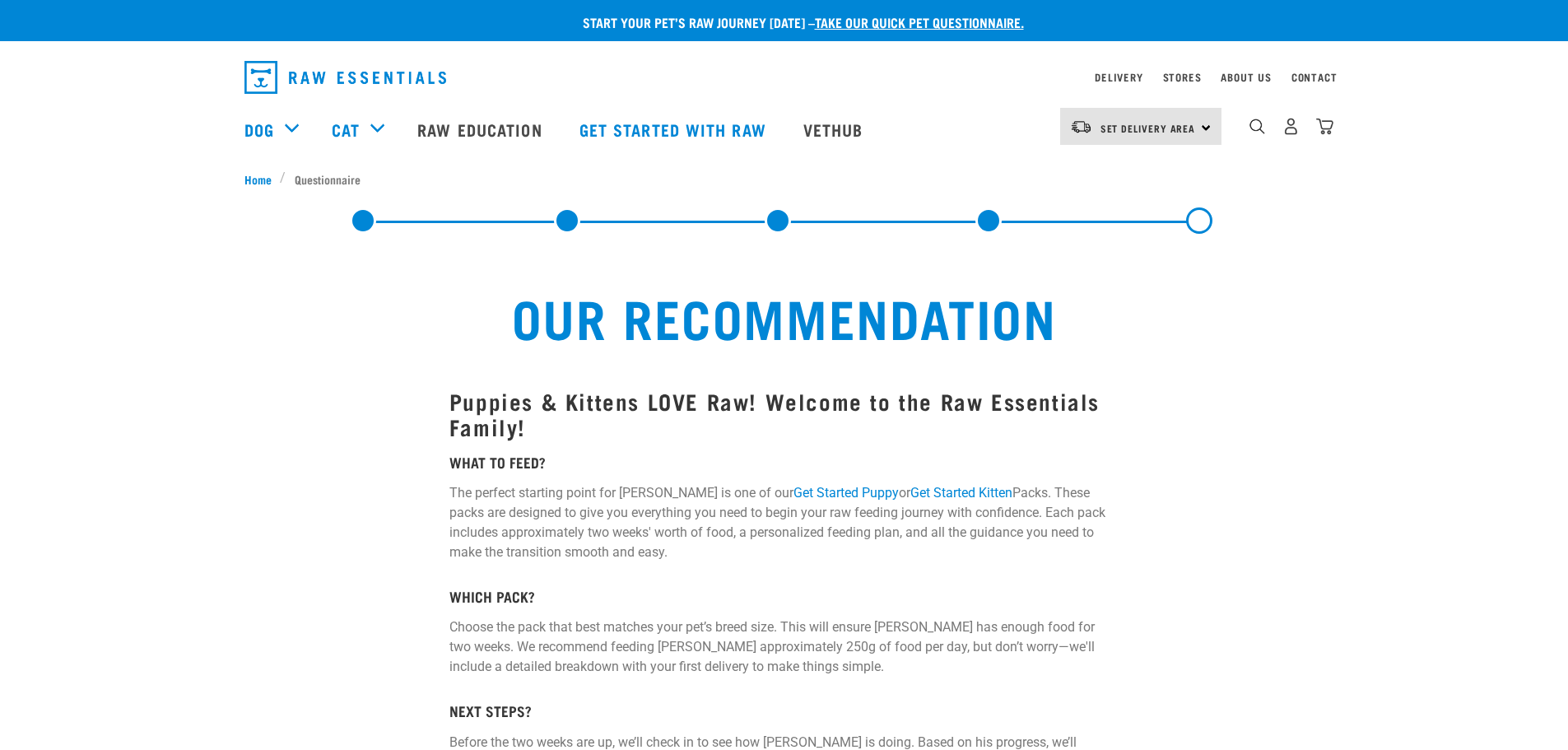
select select "19645"
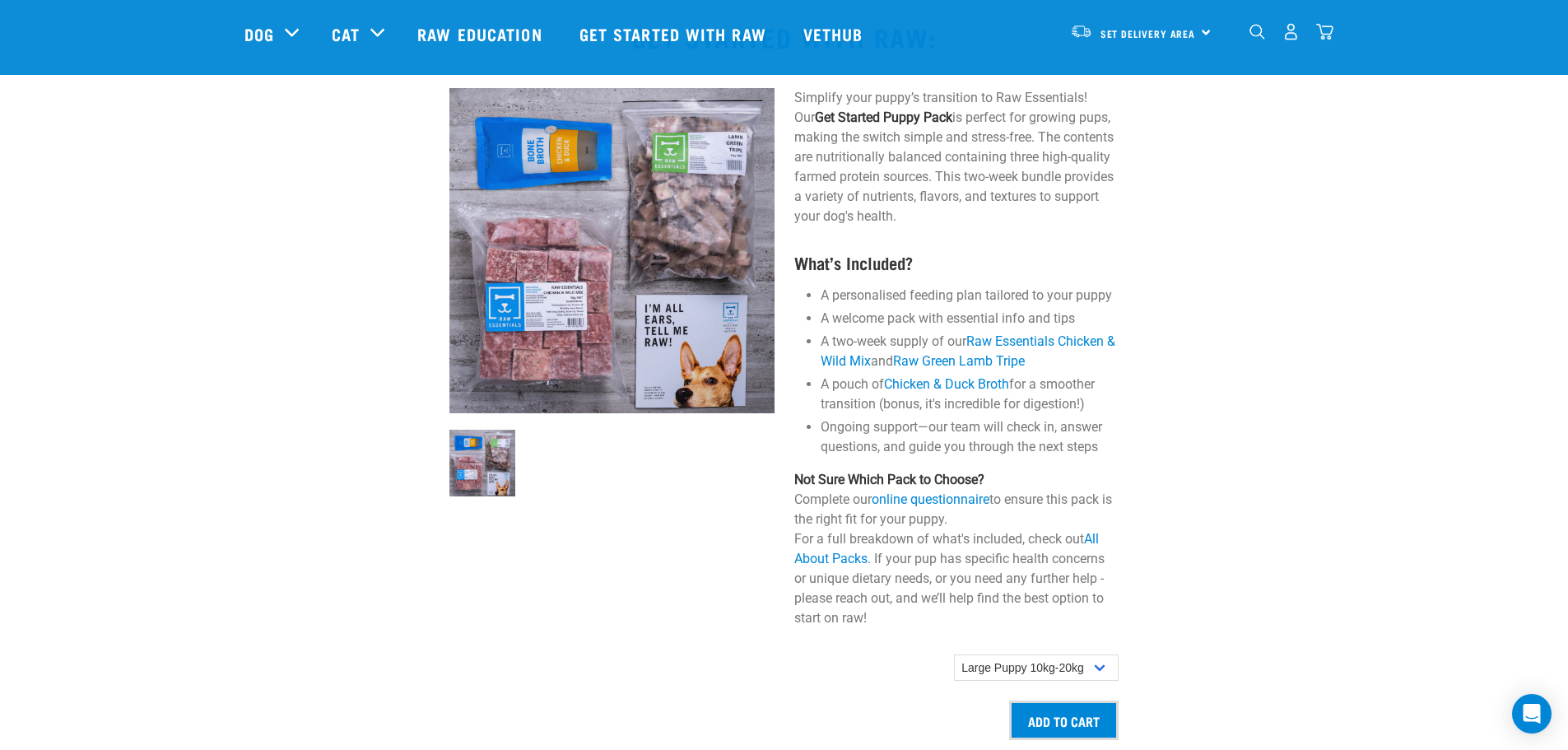
scroll to position [1069, 0]
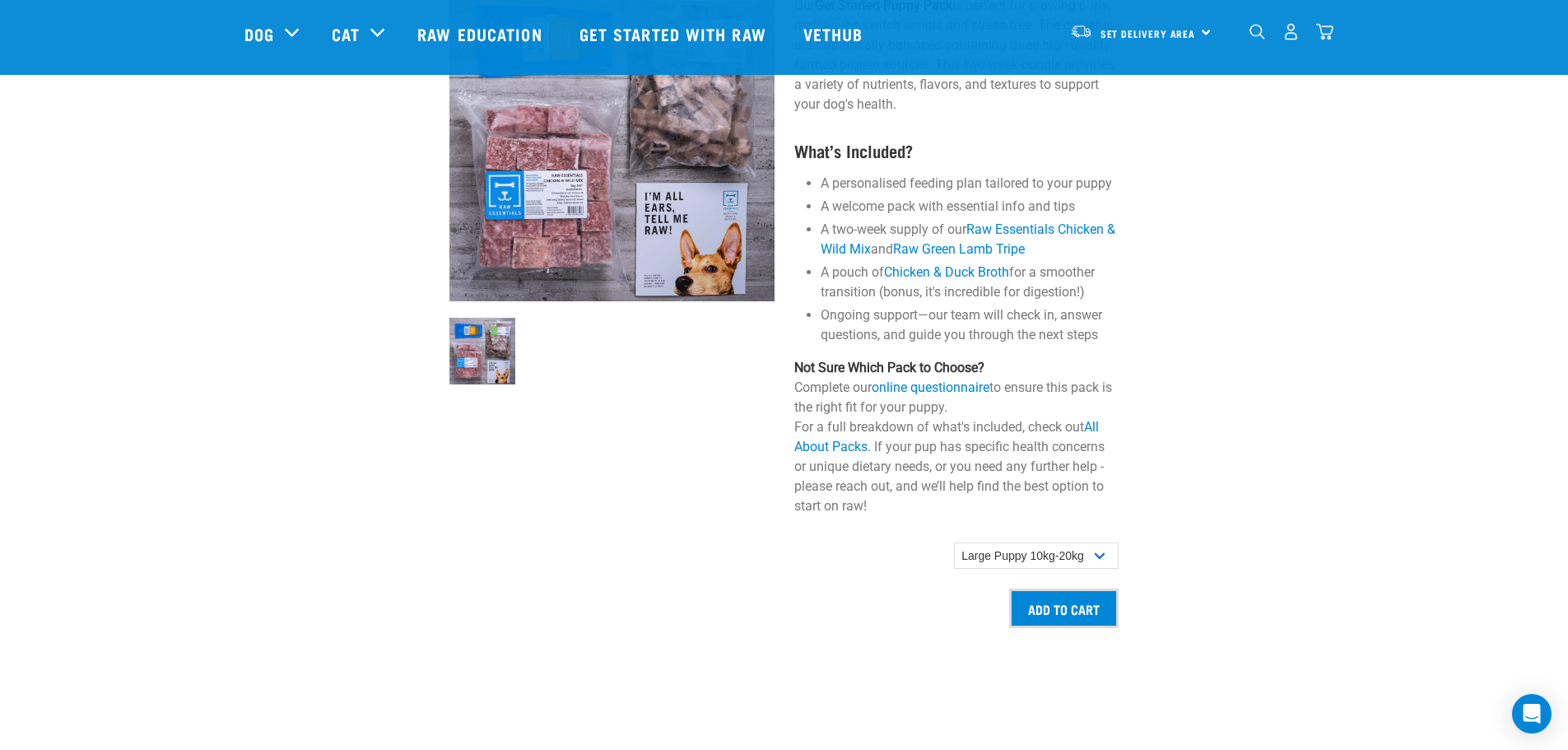
drag, startPoint x: 973, startPoint y: 380, endPoint x: 999, endPoint y: 376, distance: 26.3
click at [973, 380] on link "online questionnaire" at bounding box center [930, 387] width 118 height 15
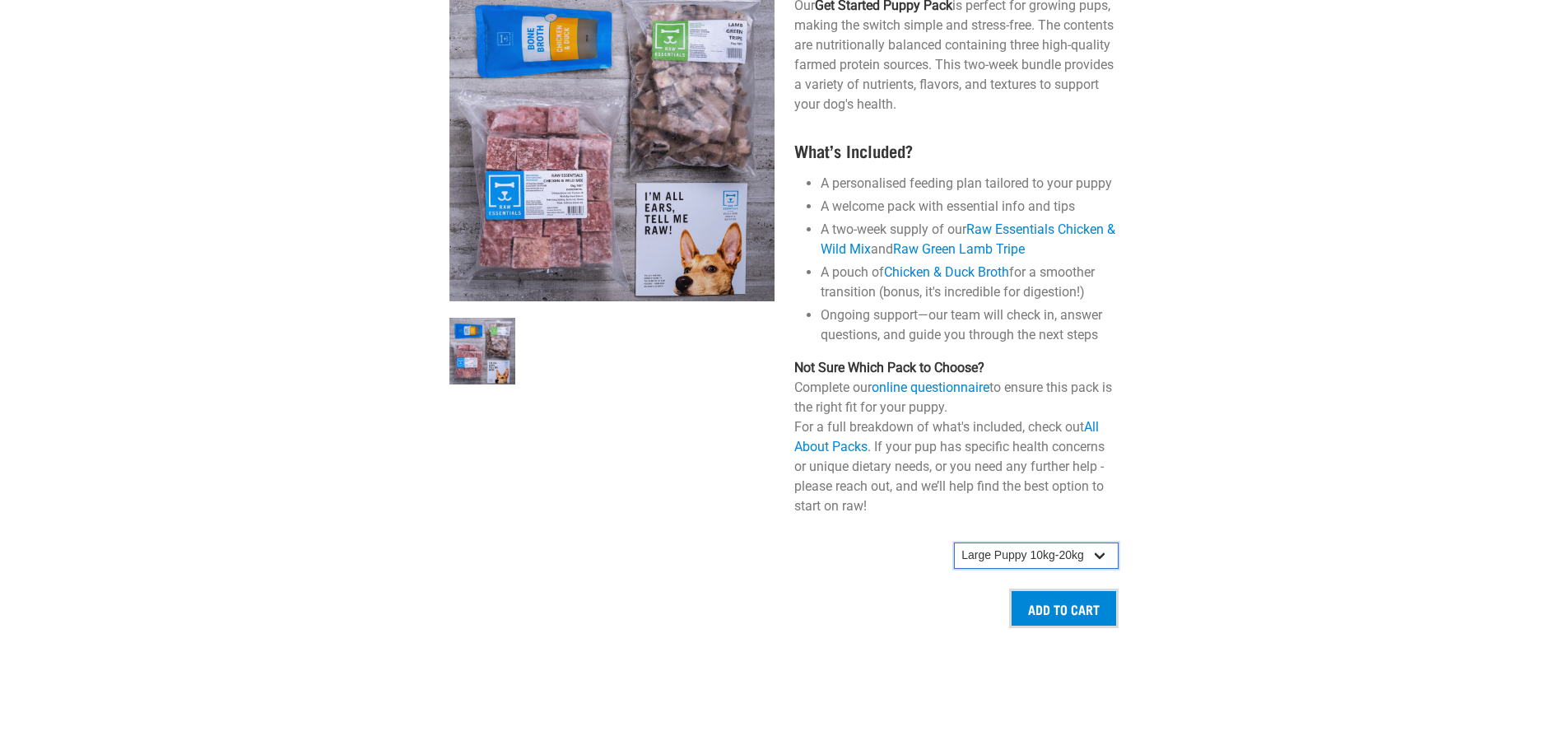
click at [1101, 551] on select "Small Puppy up to 5kg Medium Puppy 5kg-10kg Large Puppy 10kg-20kg" at bounding box center [1036, 555] width 165 height 26
select select "19644"
click at [953, 542] on select "Small Puppy up to 5kg Medium Puppy 5kg-10kg Large Puppy 10kg-20kg" at bounding box center [1036, 555] width 165 height 26
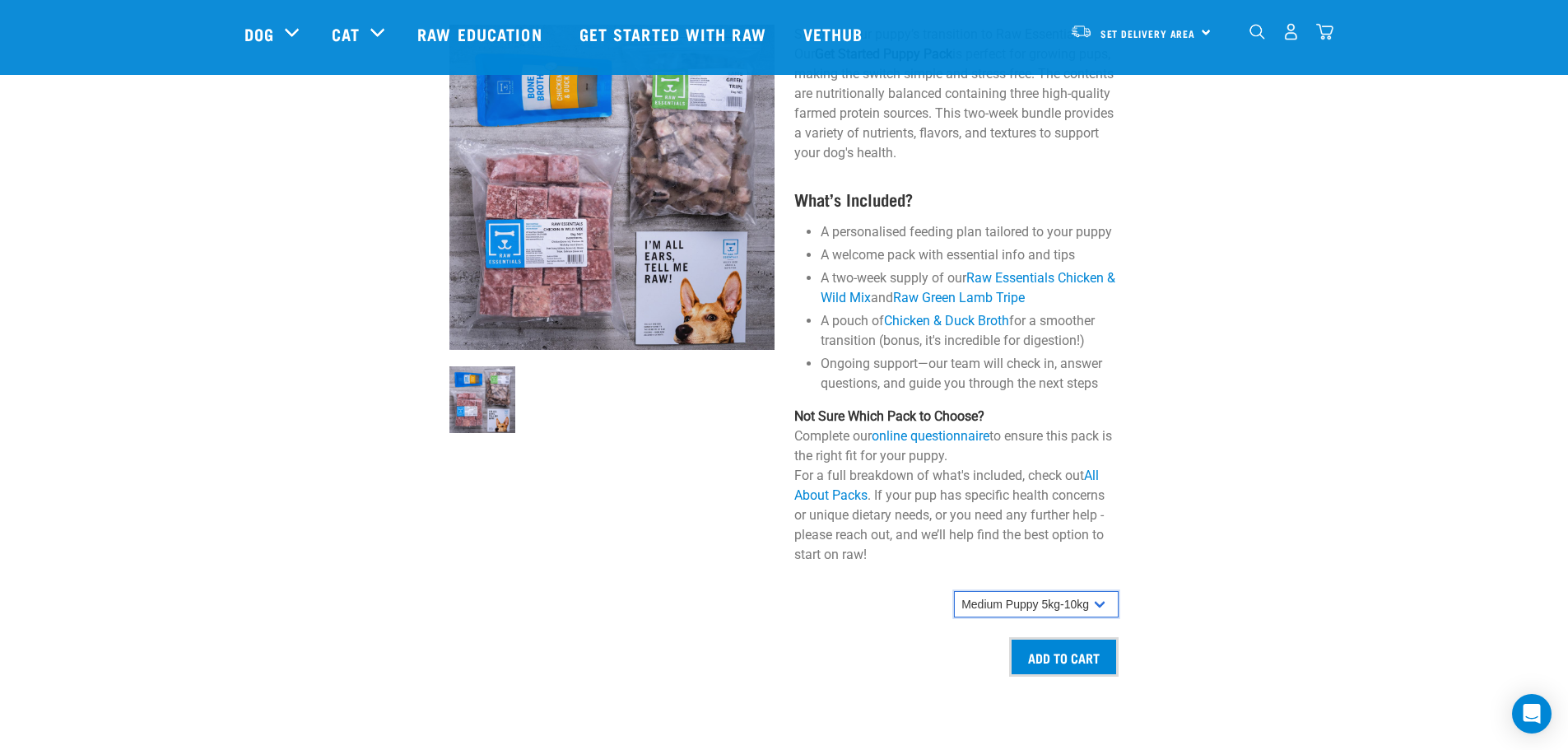
scroll to position [1398, 0]
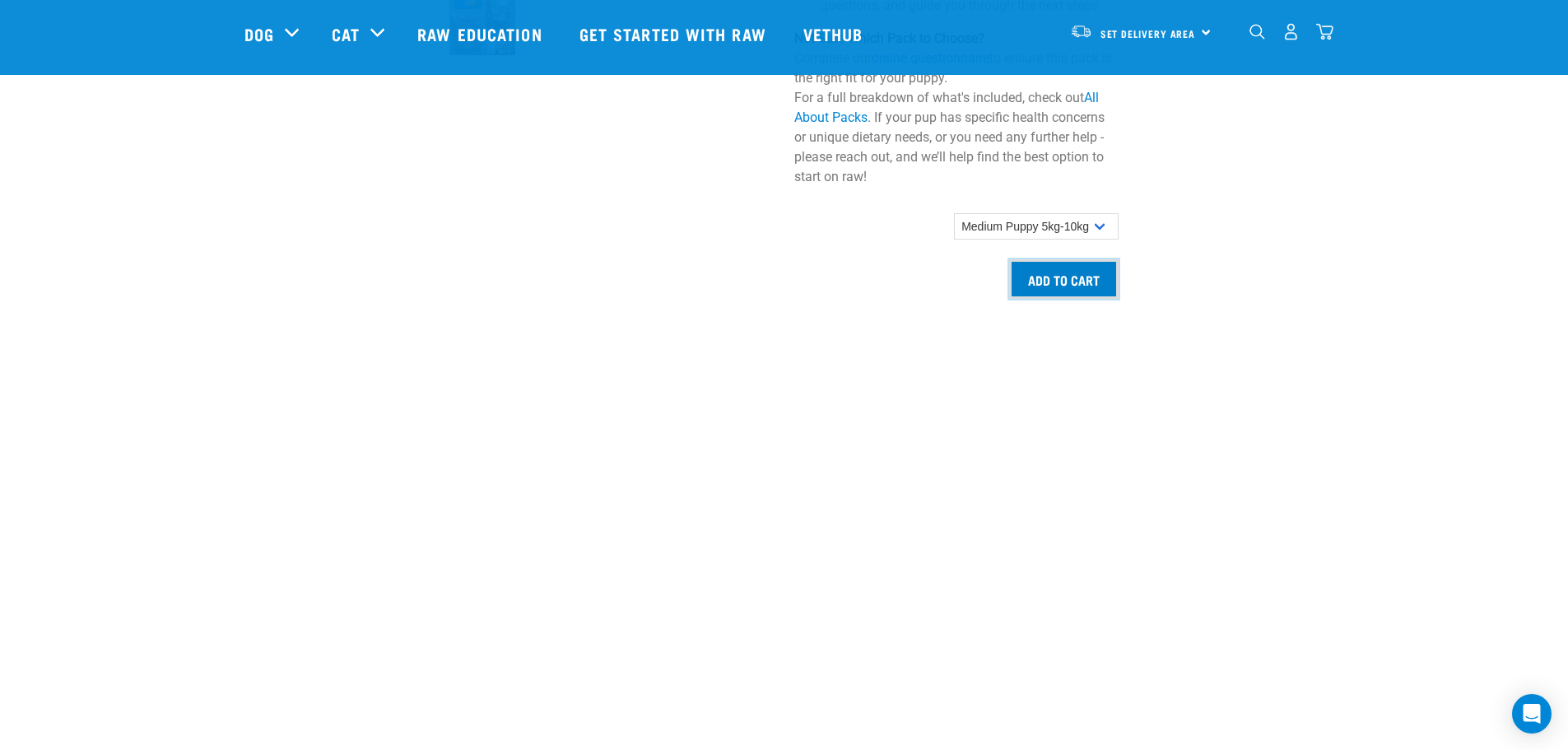
click at [1091, 283] on input "Add to cart" at bounding box center [1063, 279] width 109 height 40
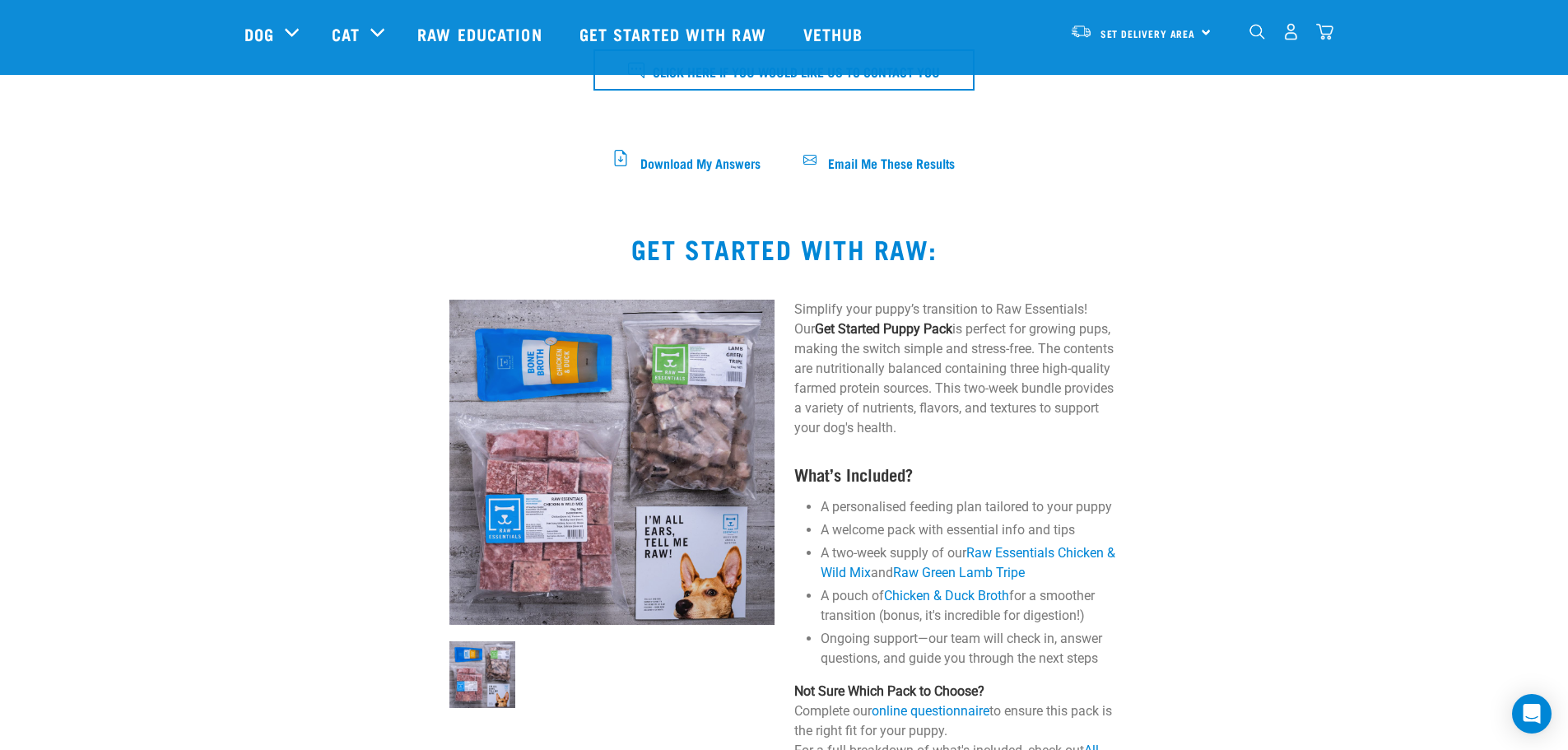
scroll to position [1157, 0]
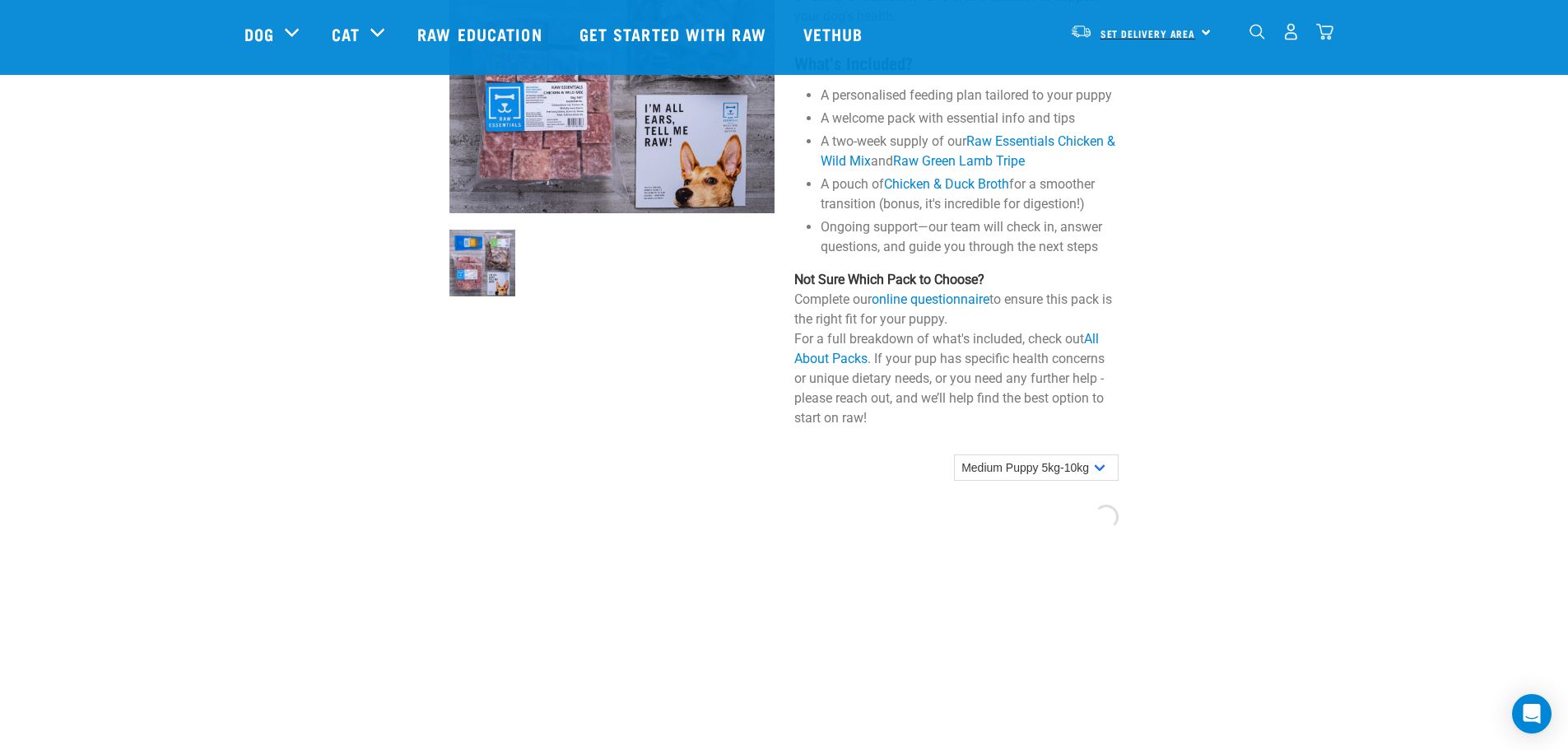
click at [1180, 35] on span "Set Delivery Area" at bounding box center [1148, 33] width 96 height 6
click at [1127, 77] on link "[GEOGRAPHIC_DATA]" at bounding box center [1138, 77] width 158 height 36
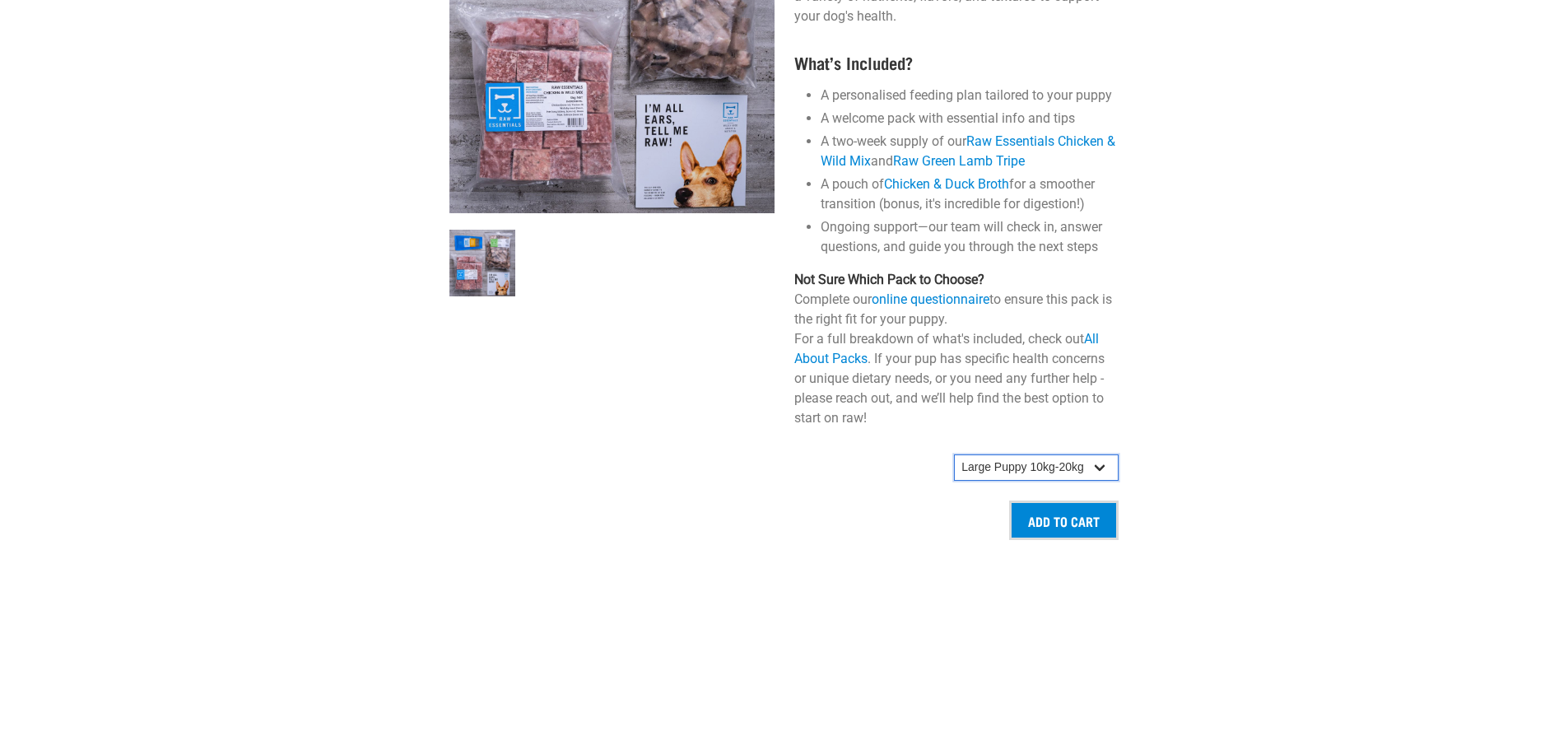
click at [1084, 457] on select "Small Puppy up to 5kg Medium Puppy 5kg-10kg Large Puppy 10kg-20kg" at bounding box center [1036, 466] width 165 height 26
select select "19644"
click at [953, 454] on select "Small Puppy up to 5kg Medium Puppy 5kg-10kg Large Puppy 10kg-20kg" at bounding box center [1036, 466] width 165 height 26
click at [1069, 514] on input "Add to cart" at bounding box center [1063, 520] width 109 height 40
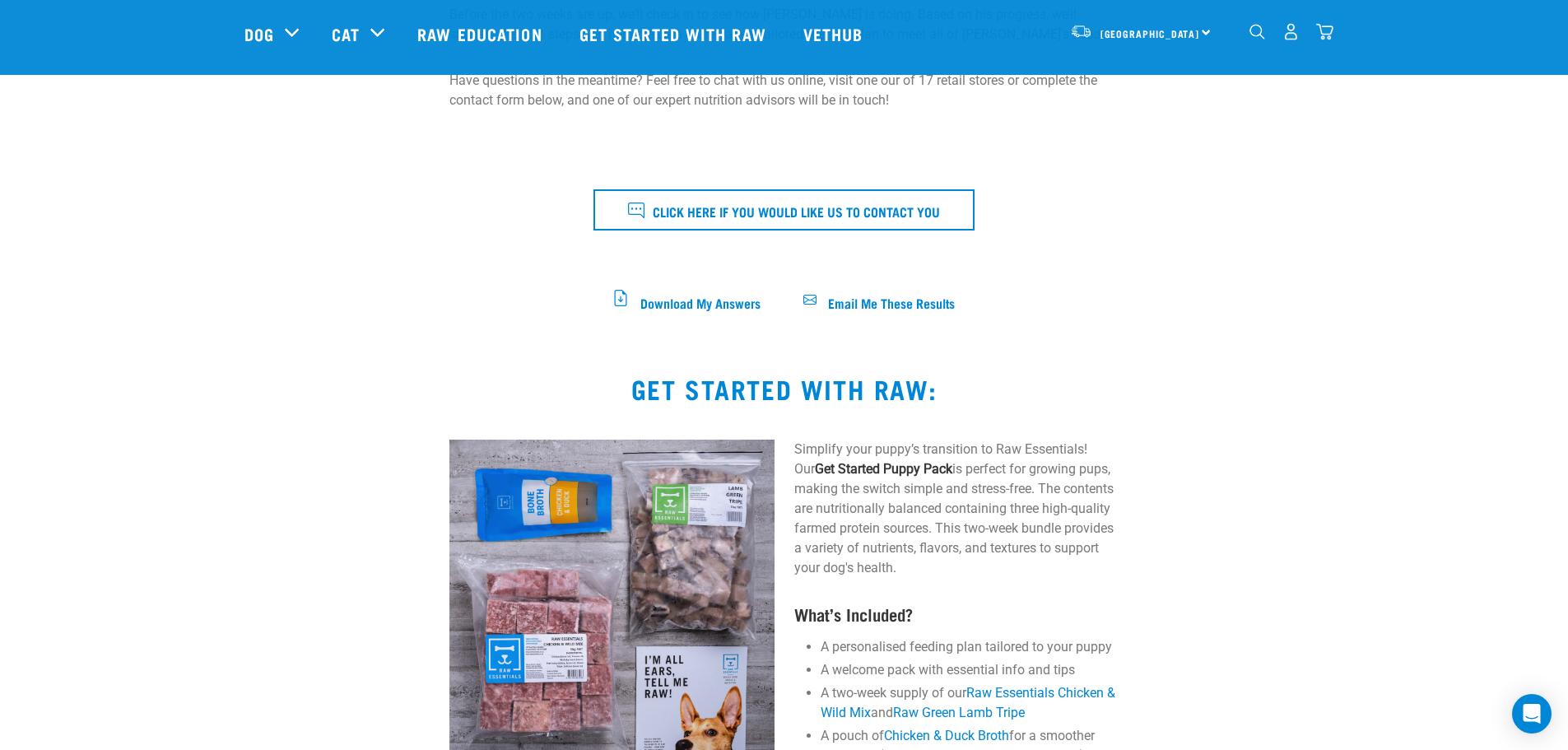
scroll to position [538, 0]
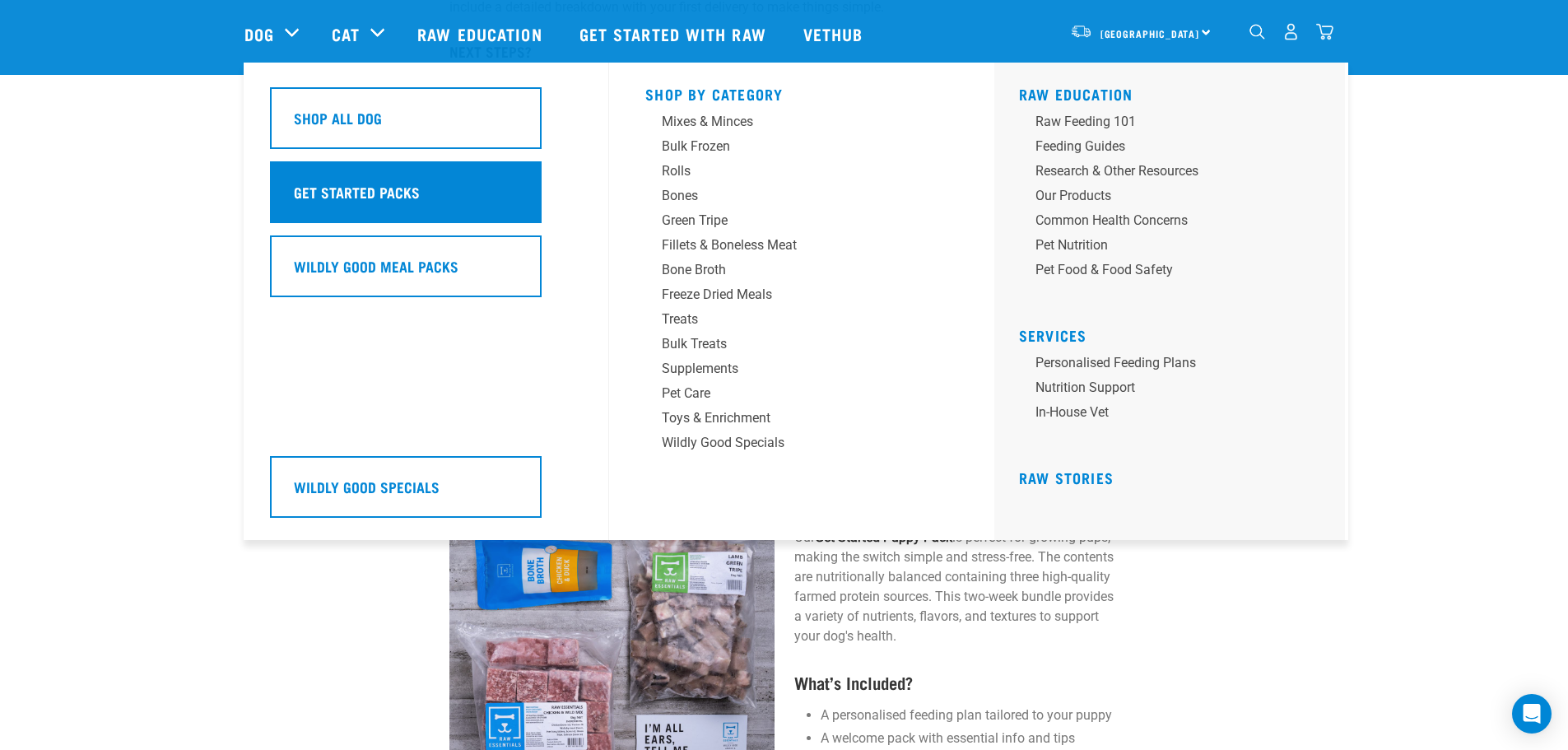
click at [336, 195] on h5 "Get Started Packs" at bounding box center [357, 192] width 126 height 21
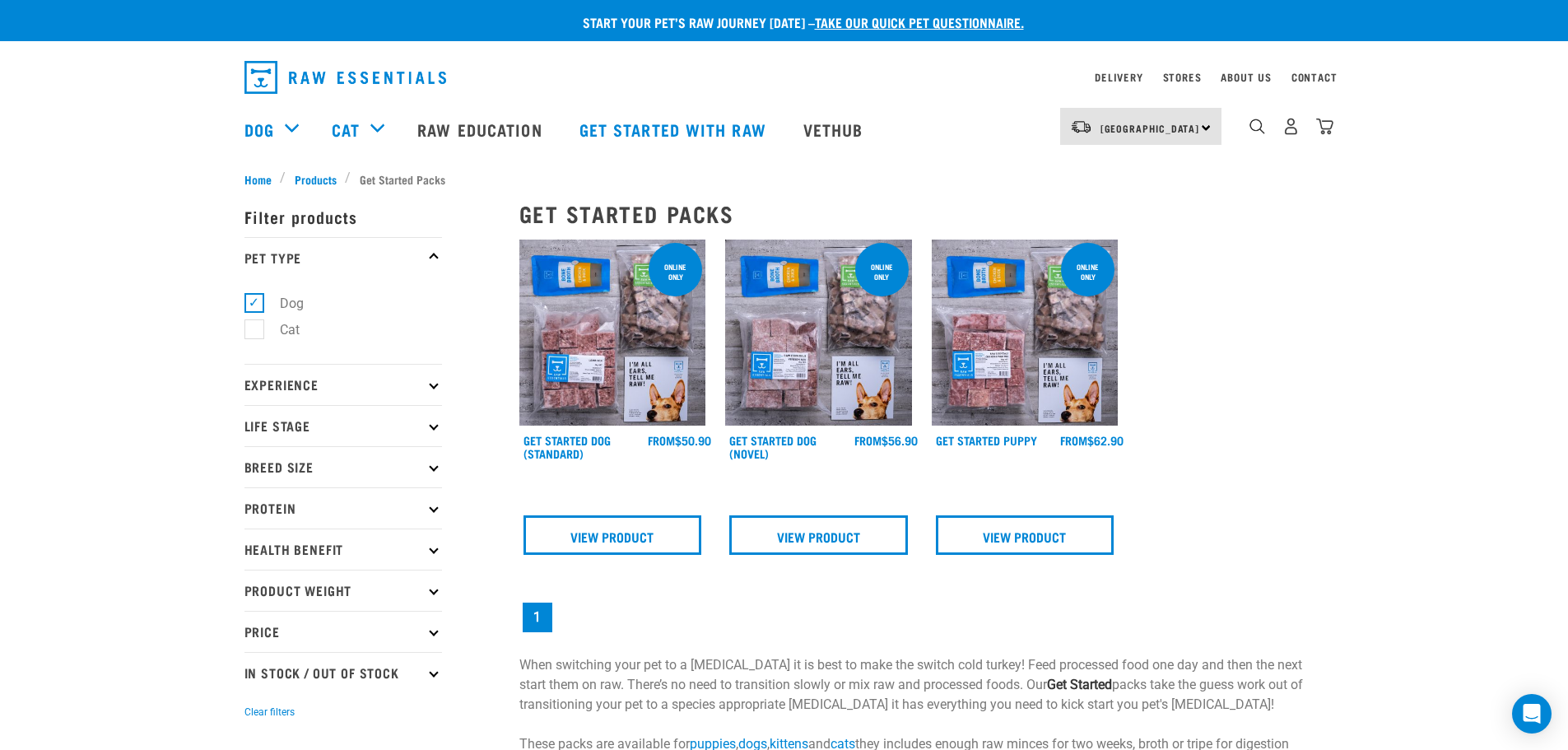
click at [1055, 387] on img at bounding box center [1024, 332] width 187 height 187
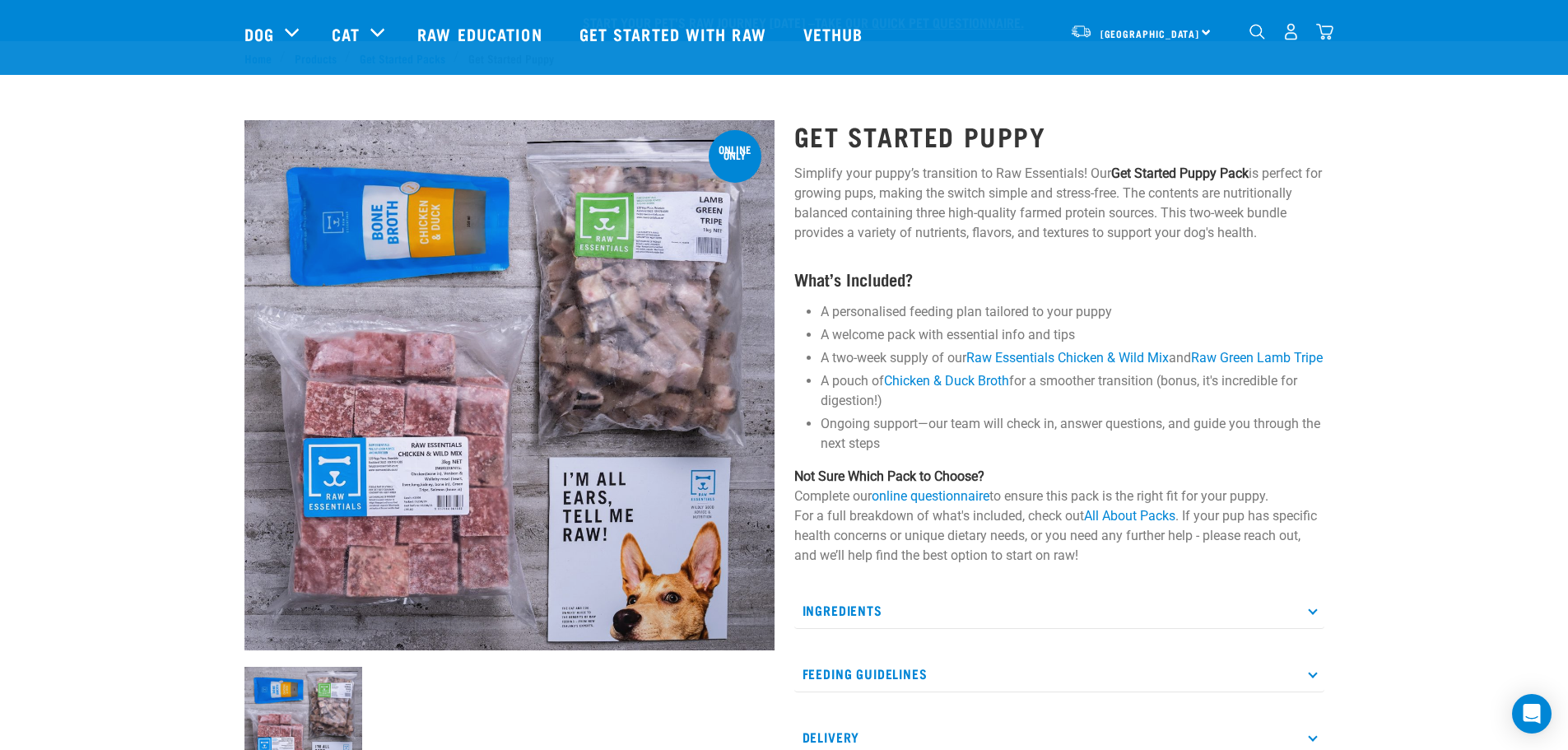
scroll to position [247, 0]
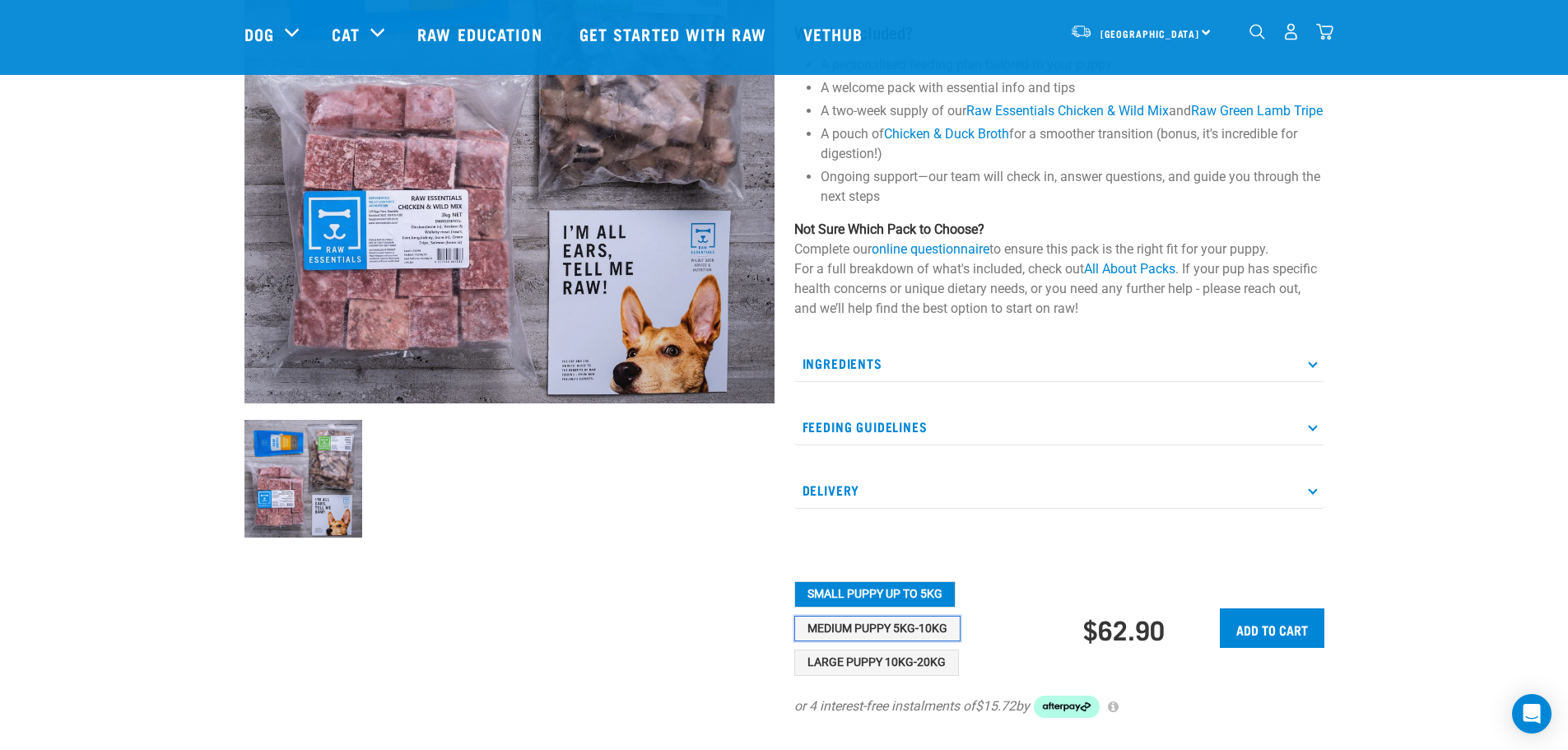
click at [863, 642] on button "Medium Puppy 5kg-10kg" at bounding box center [877, 628] width 166 height 26
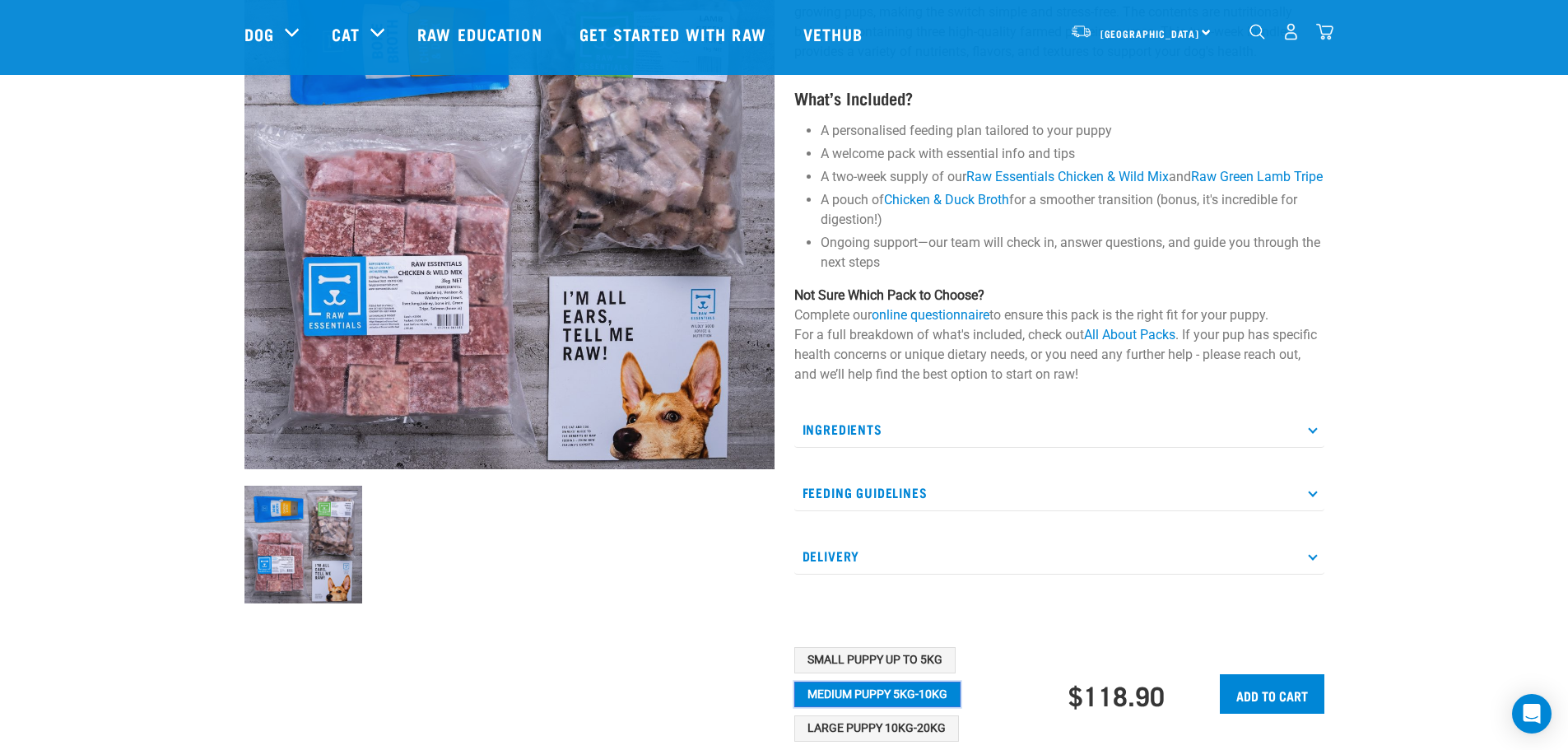
scroll to position [82, 0]
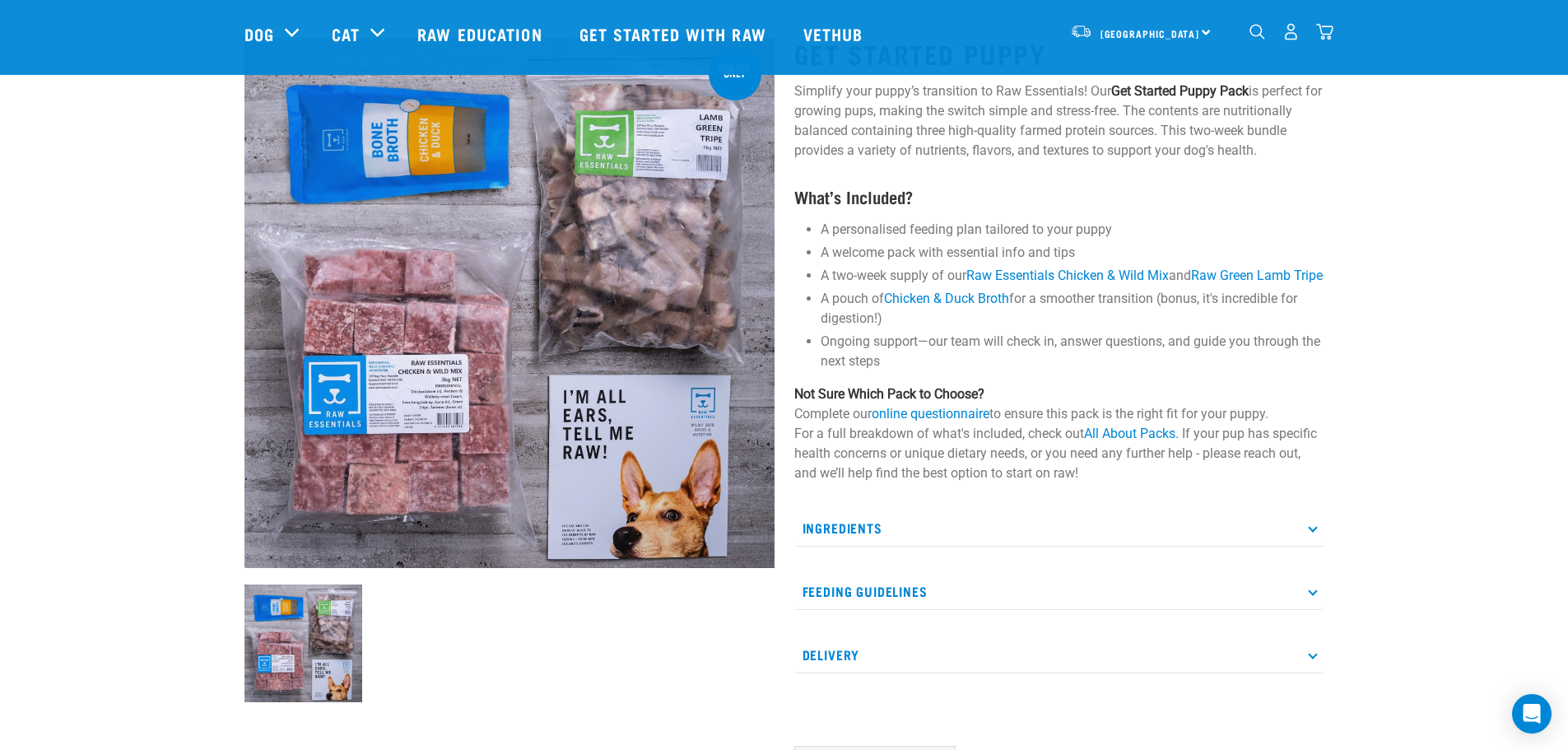
click at [1309, 595] on icon at bounding box center [1312, 589] width 9 height 9
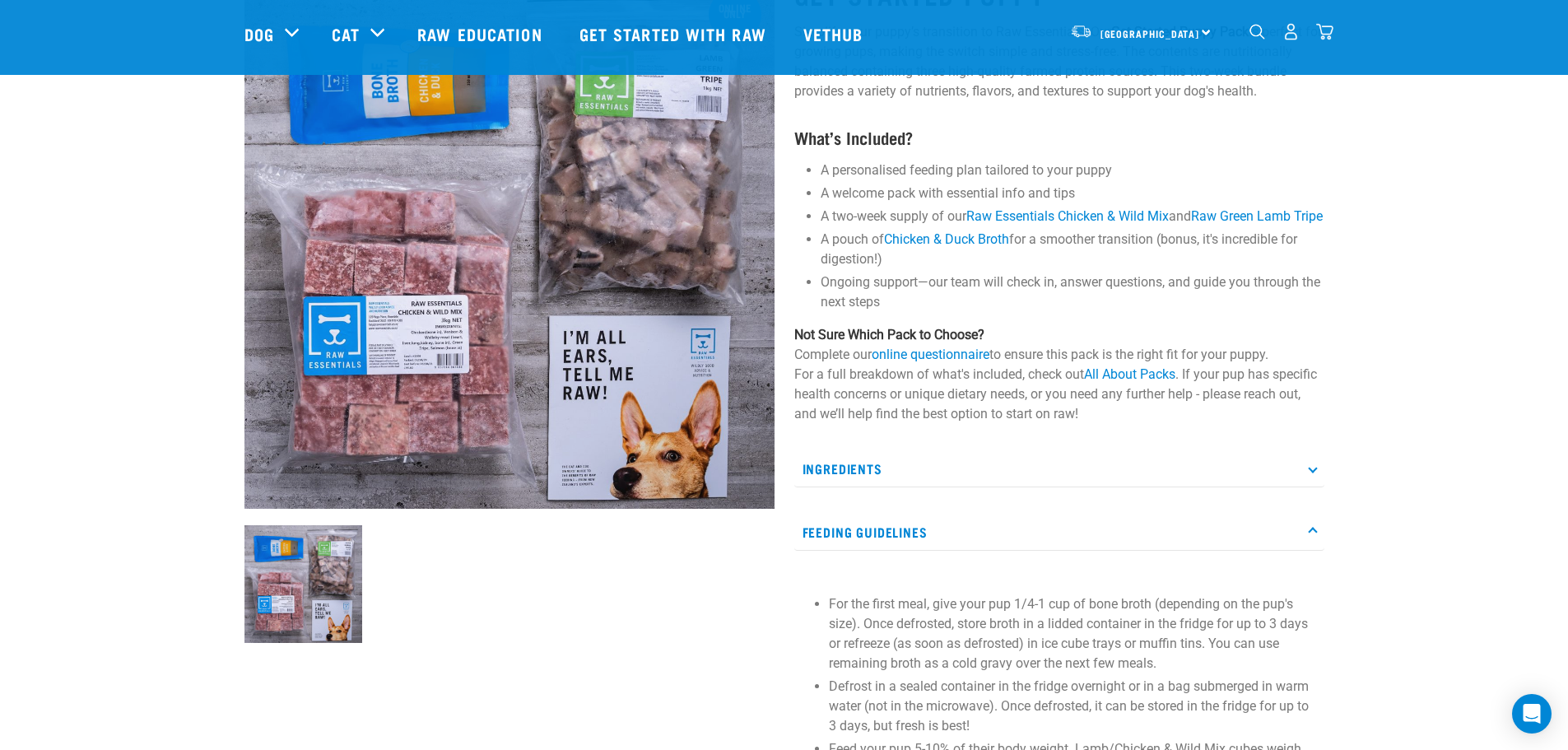
scroll to position [0, 0]
